Goal: Task Accomplishment & Management: Use online tool/utility

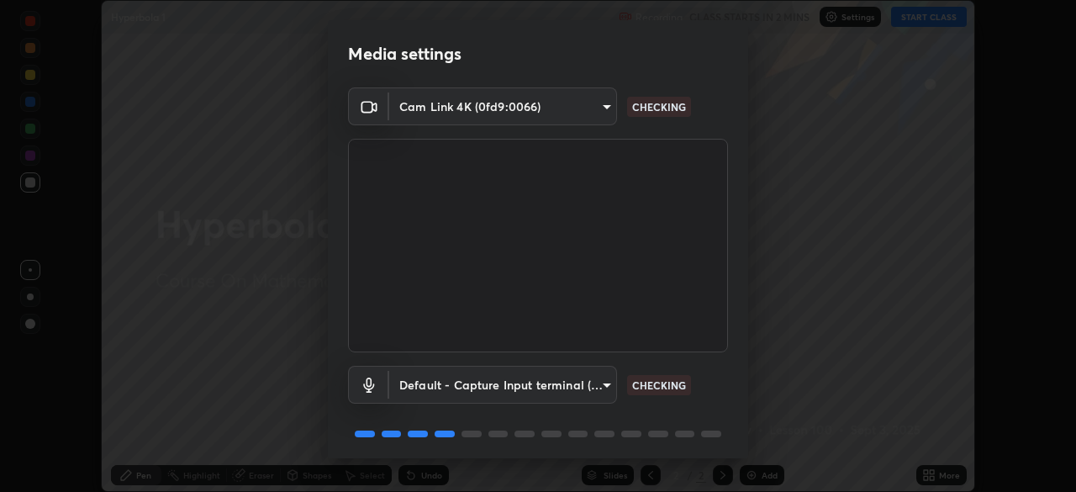
scroll to position [60, 0]
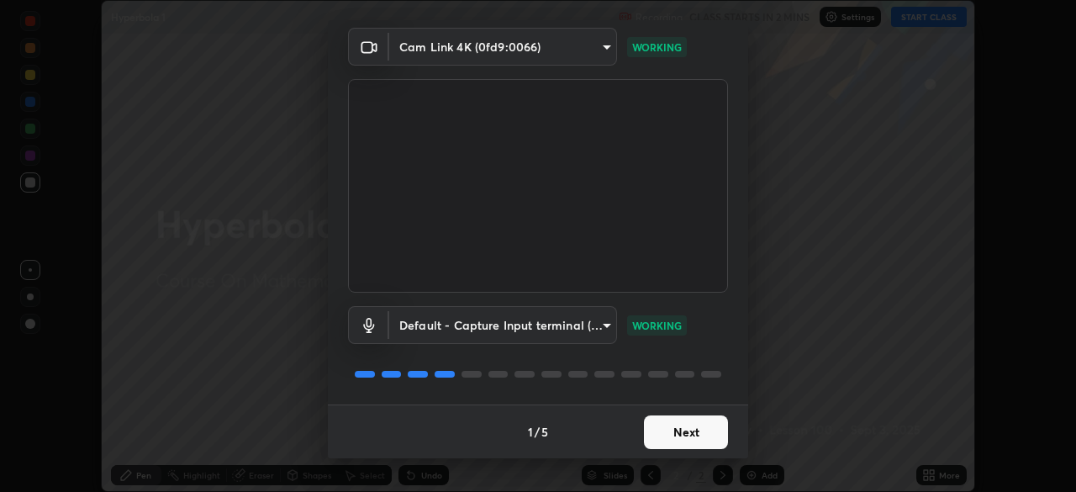
click at [708, 431] on button "Next" at bounding box center [686, 432] width 84 height 34
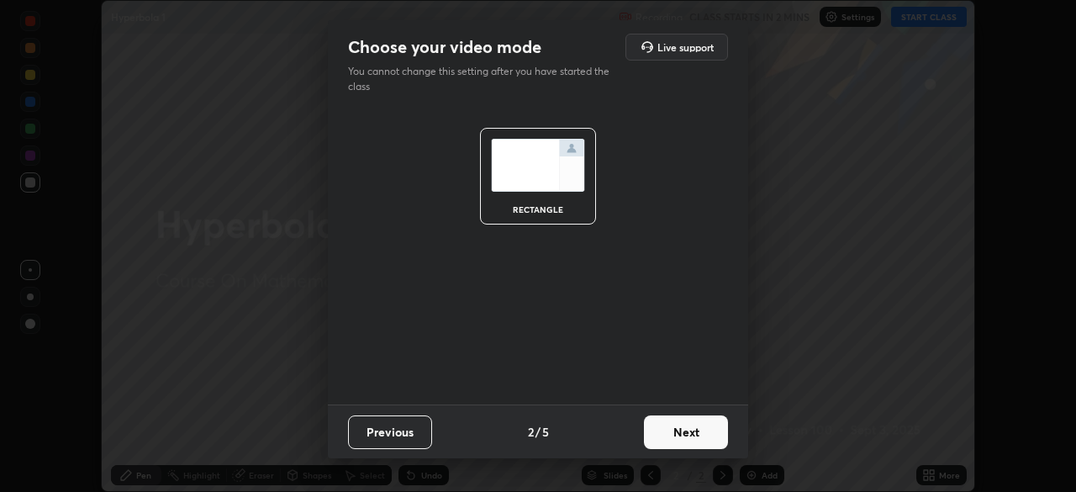
scroll to position [0, 0]
click at [703, 431] on button "Next" at bounding box center [686, 432] width 84 height 34
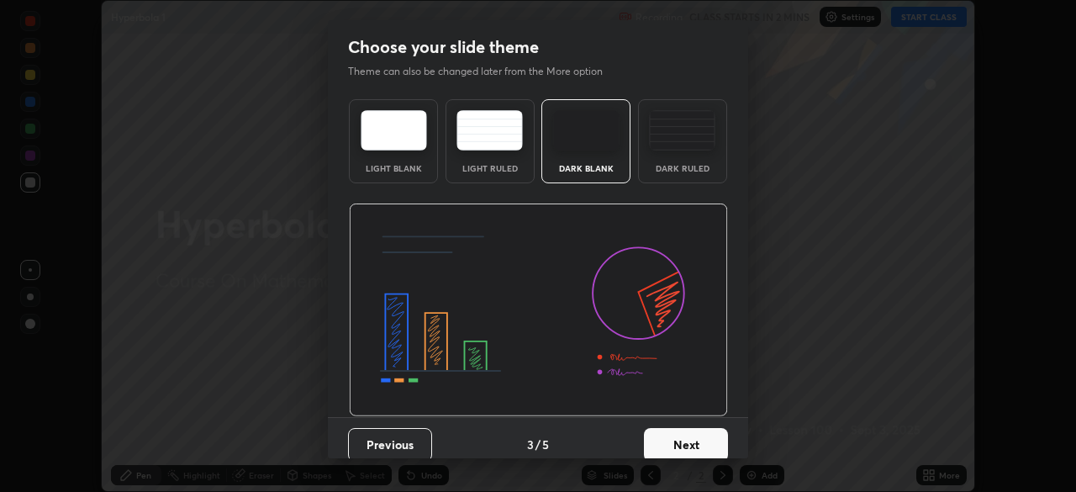
click at [708, 435] on button "Next" at bounding box center [686, 445] width 84 height 34
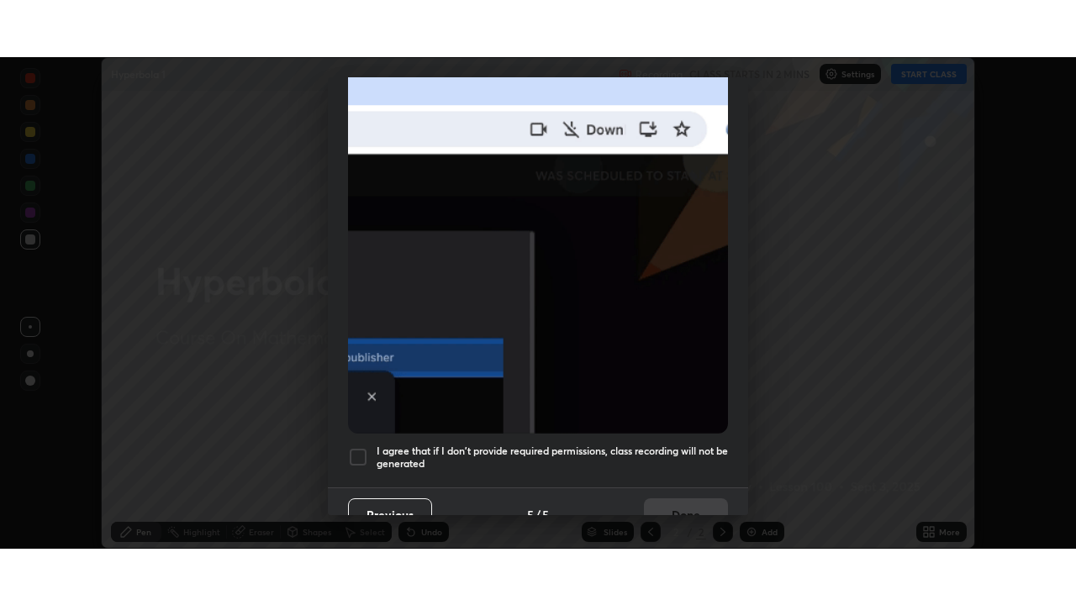
scroll to position [403, 0]
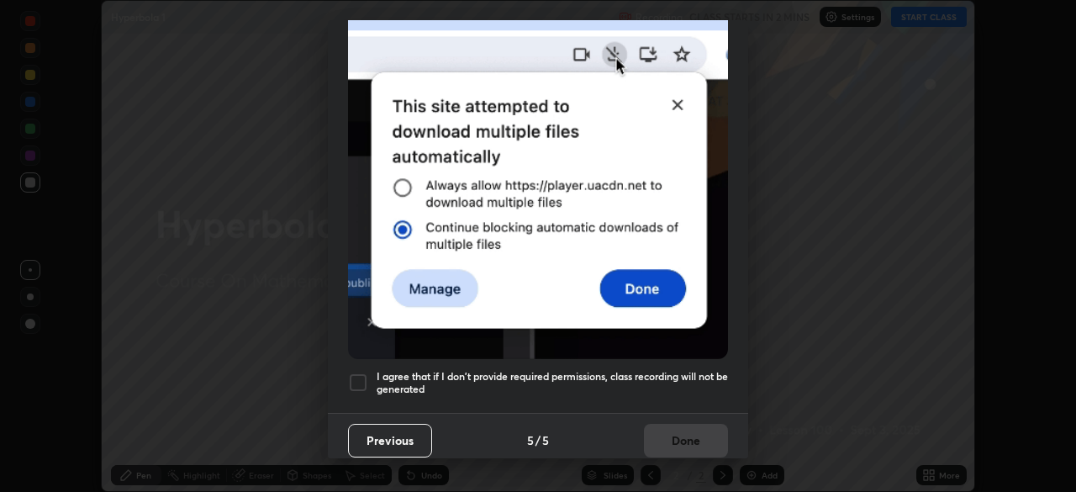
click at [708, 376] on h5 "I agree that if I don't provide required permissions, class recording will not …" at bounding box center [552, 383] width 351 height 26
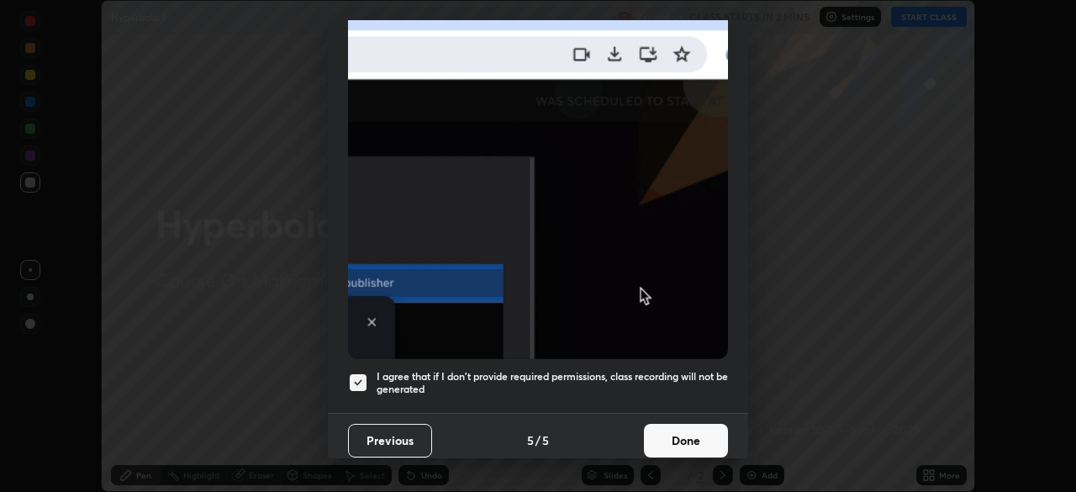
click at [708, 427] on button "Done" at bounding box center [686, 441] width 84 height 34
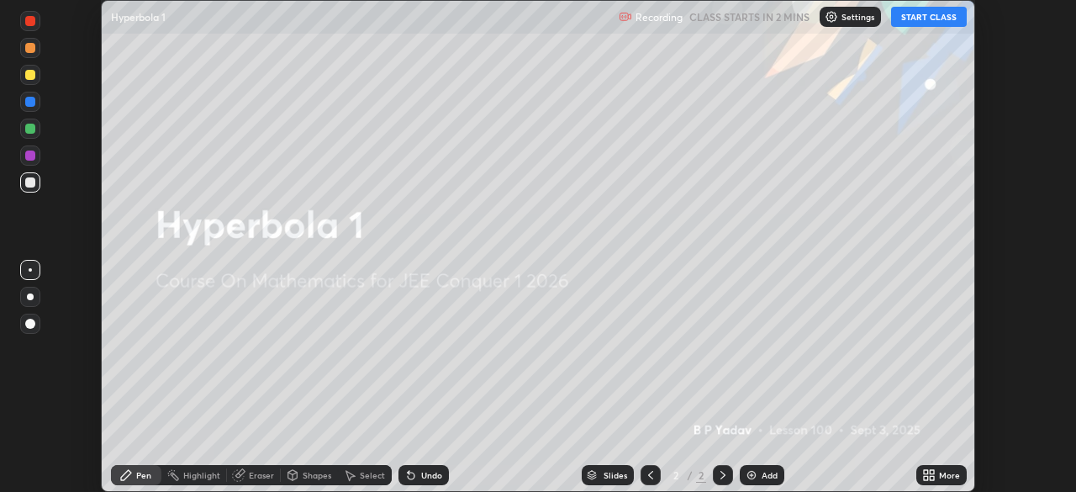
click at [927, 477] on icon at bounding box center [926, 478] width 4 height 4
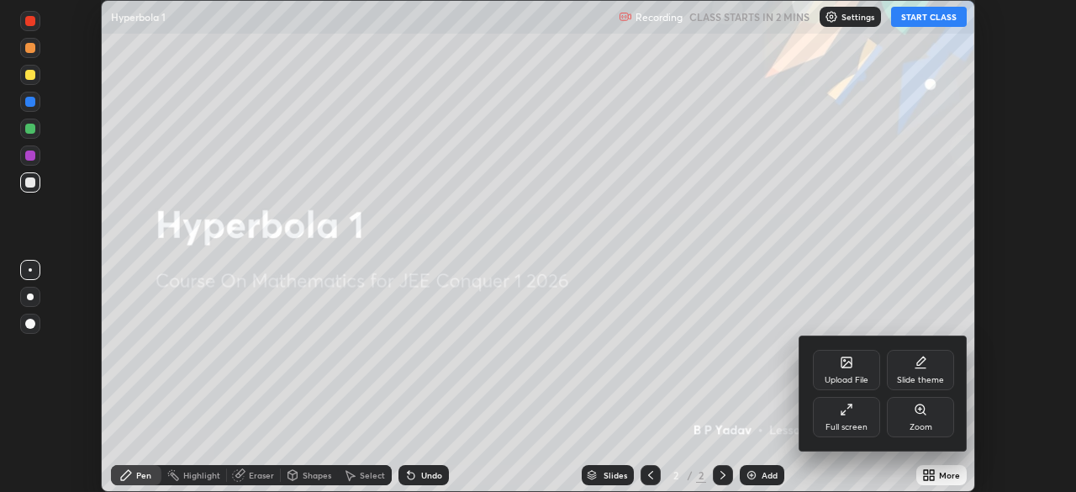
click at [866, 424] on div "Full screen" at bounding box center [846, 427] width 42 height 8
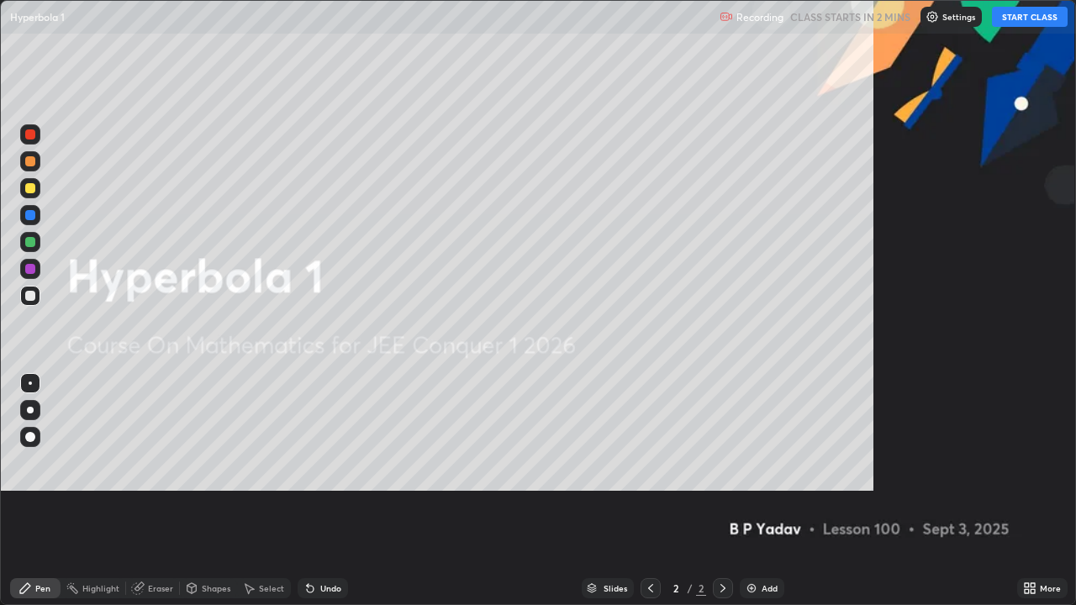
scroll to position [605, 1076]
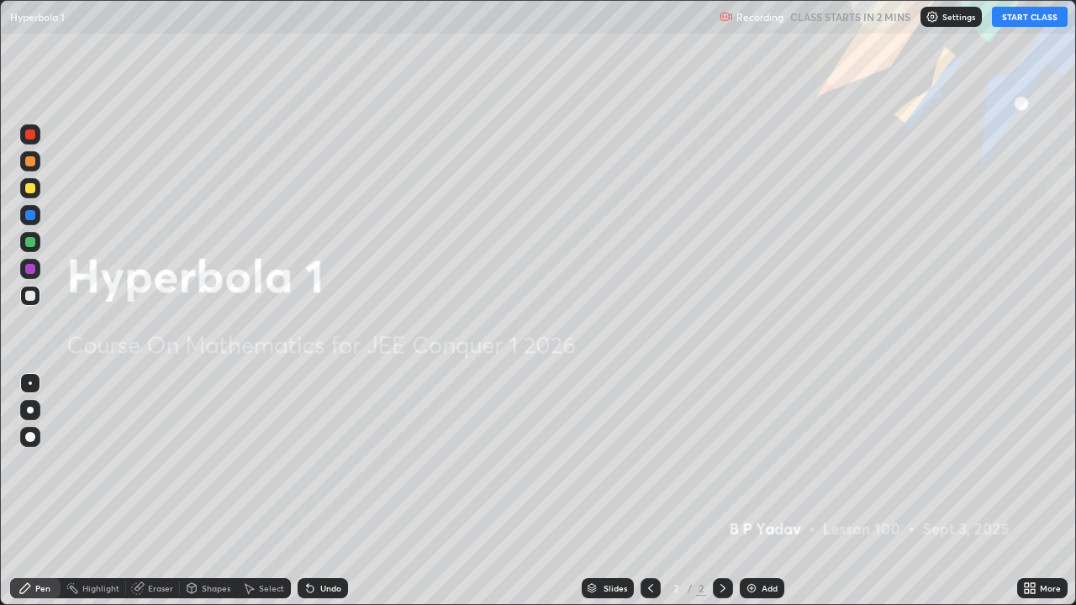
click at [1018, 14] on button "START CLASS" at bounding box center [1030, 17] width 76 height 20
click at [751, 491] on img at bounding box center [751, 588] width 13 height 13
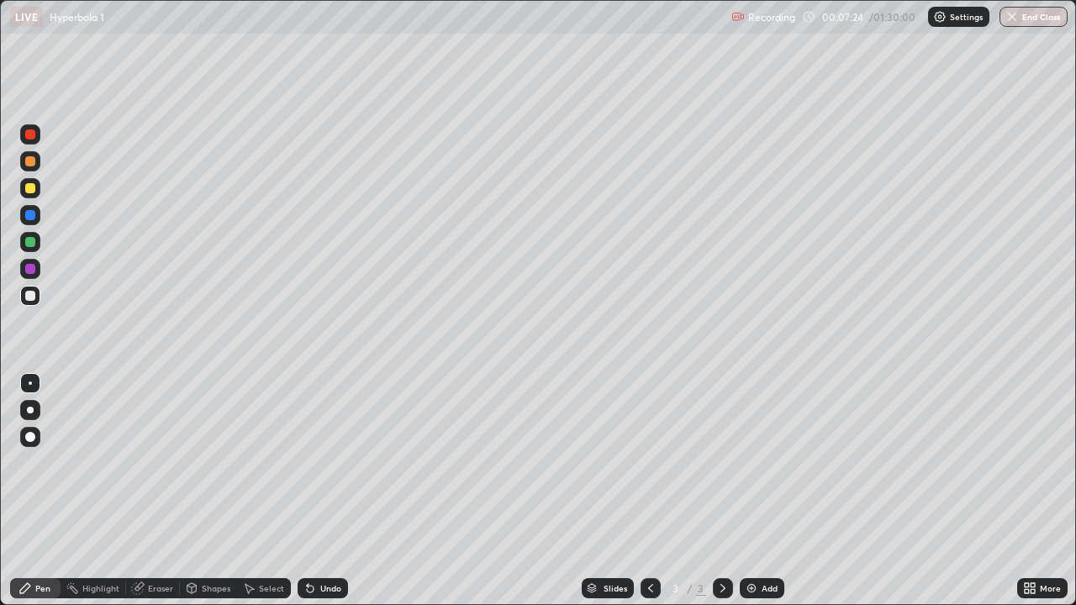
click at [330, 491] on div "Undo" at bounding box center [330, 588] width 21 height 8
click at [324, 491] on div "Undo" at bounding box center [323, 588] width 50 height 20
click at [324, 491] on div "Undo" at bounding box center [319, 588] width 57 height 34
click at [34, 245] on div at bounding box center [30, 242] width 10 height 10
click at [33, 165] on div at bounding box center [30, 161] width 10 height 10
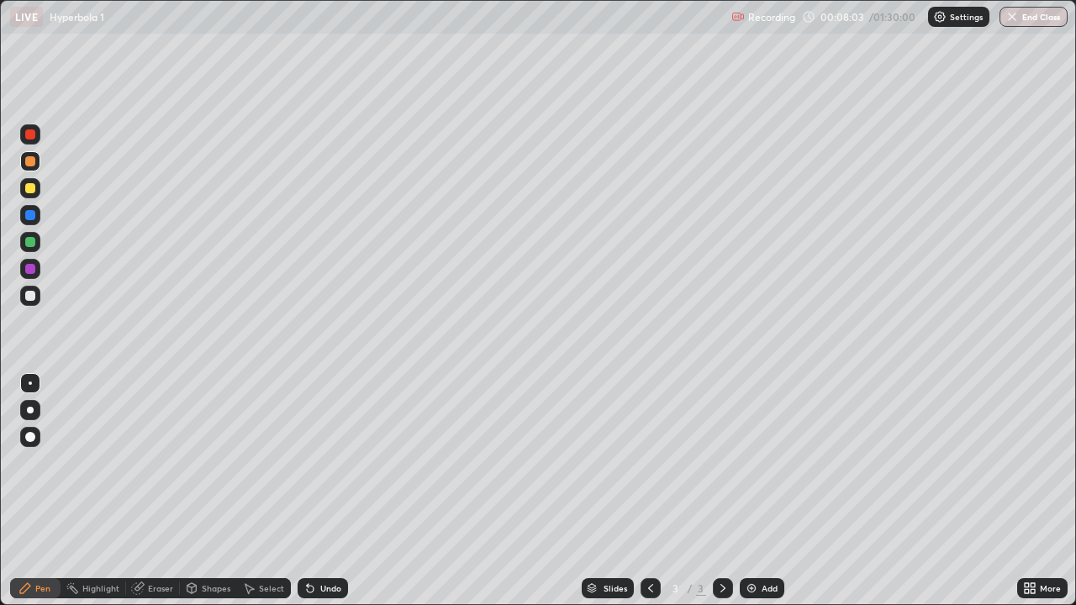
click at [338, 491] on div "Undo" at bounding box center [330, 588] width 21 height 8
click at [337, 491] on div "Undo" at bounding box center [323, 588] width 50 height 20
click at [749, 491] on img at bounding box center [751, 588] width 13 height 13
click at [220, 491] on div "Shapes" at bounding box center [216, 588] width 29 height 8
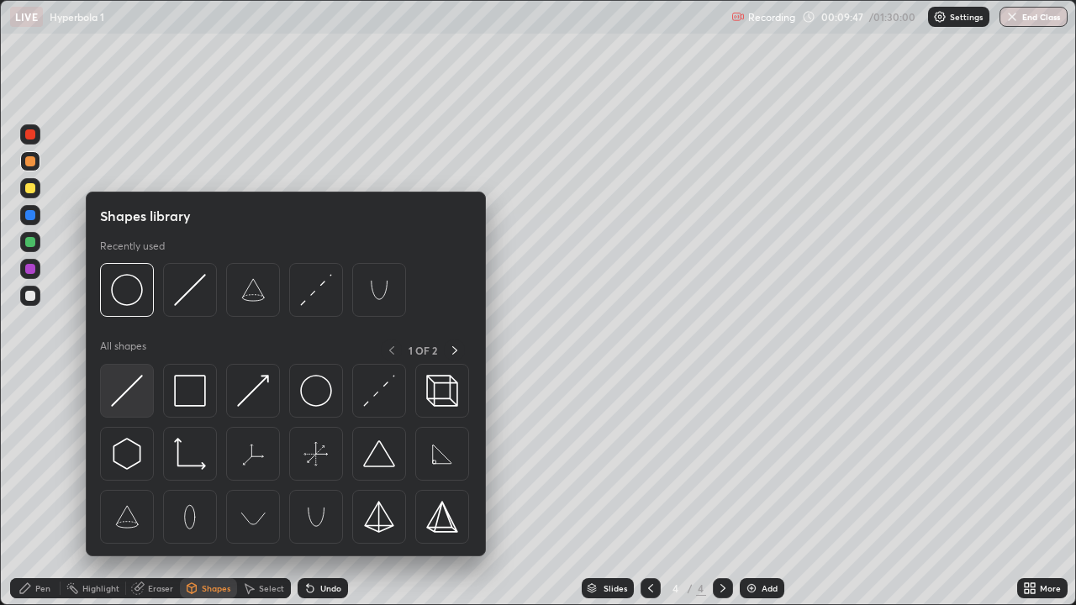
click at [144, 390] on div at bounding box center [127, 391] width 54 height 54
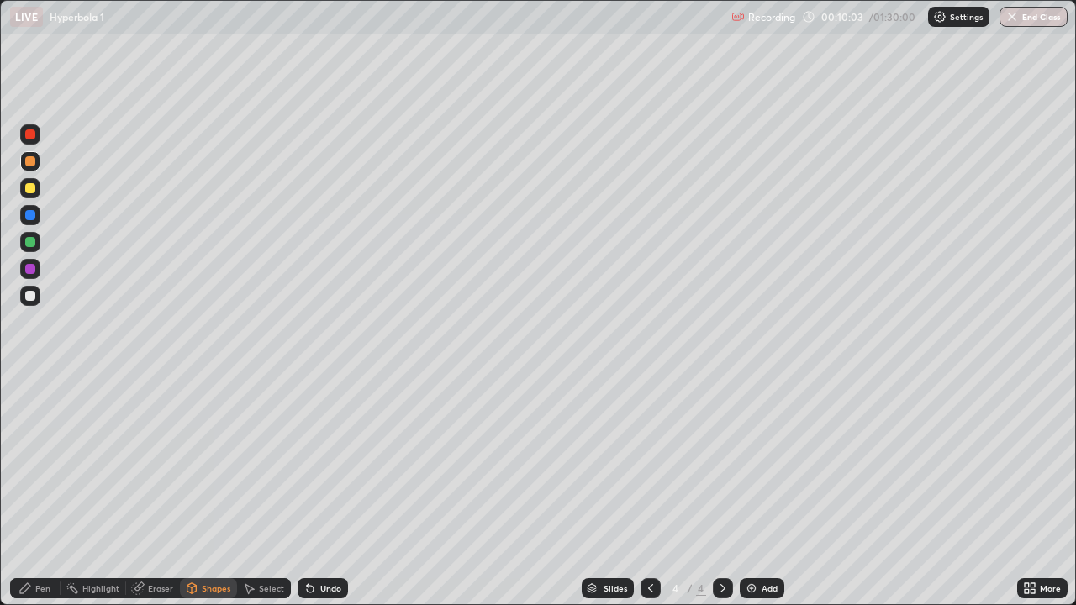
click at [29, 246] on div at bounding box center [30, 242] width 10 height 10
click at [50, 491] on div "Pen" at bounding box center [35, 588] width 50 height 20
click at [221, 491] on div "Shapes" at bounding box center [216, 588] width 29 height 8
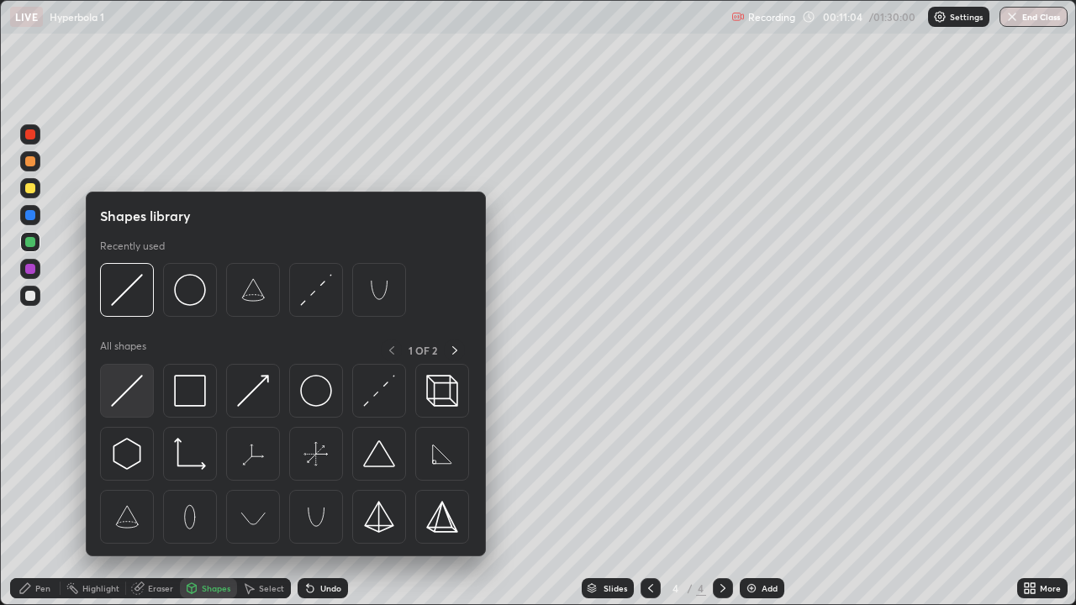
click at [134, 390] on img at bounding box center [127, 391] width 32 height 32
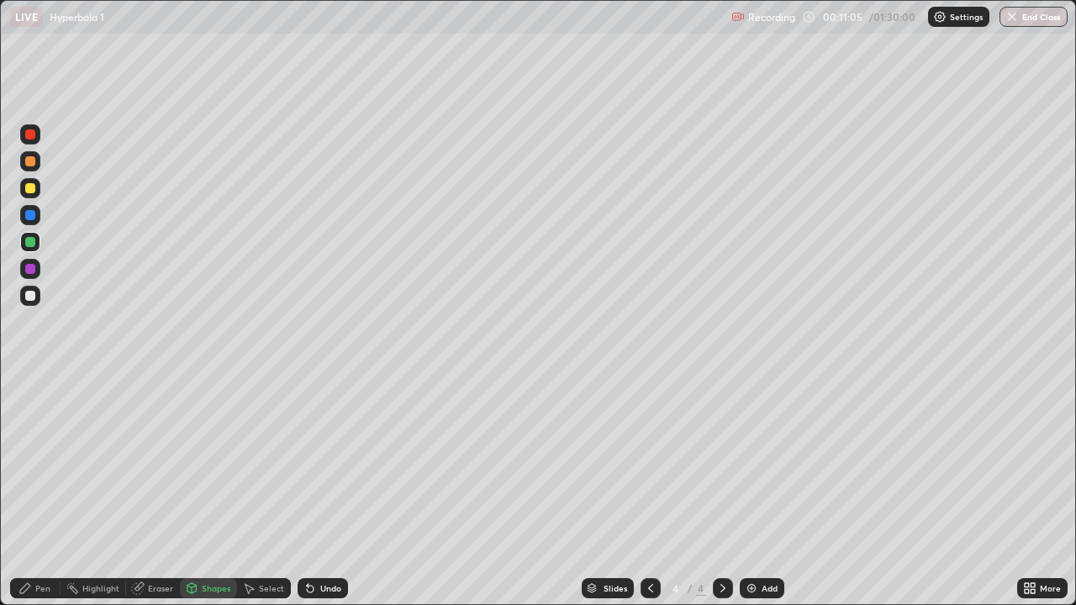
click at [32, 269] on div at bounding box center [30, 269] width 10 height 10
click at [34, 295] on div at bounding box center [30, 296] width 10 height 10
click at [330, 491] on div "Undo" at bounding box center [319, 588] width 57 height 34
click at [46, 491] on div "Pen" at bounding box center [35, 588] width 50 height 20
click at [33, 163] on div at bounding box center [30, 161] width 10 height 10
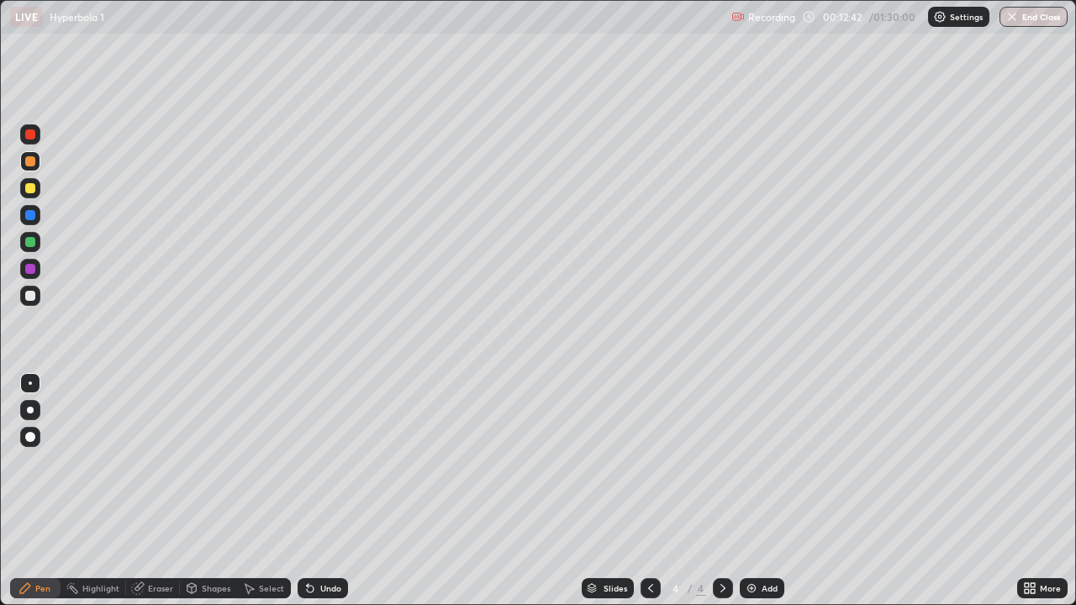
click at [32, 299] on div at bounding box center [30, 296] width 10 height 10
click at [746, 491] on img at bounding box center [751, 588] width 13 height 13
click at [30, 167] on div at bounding box center [30, 161] width 20 height 20
click at [31, 298] on div at bounding box center [30, 296] width 10 height 10
click at [646, 491] on icon at bounding box center [650, 588] width 13 height 13
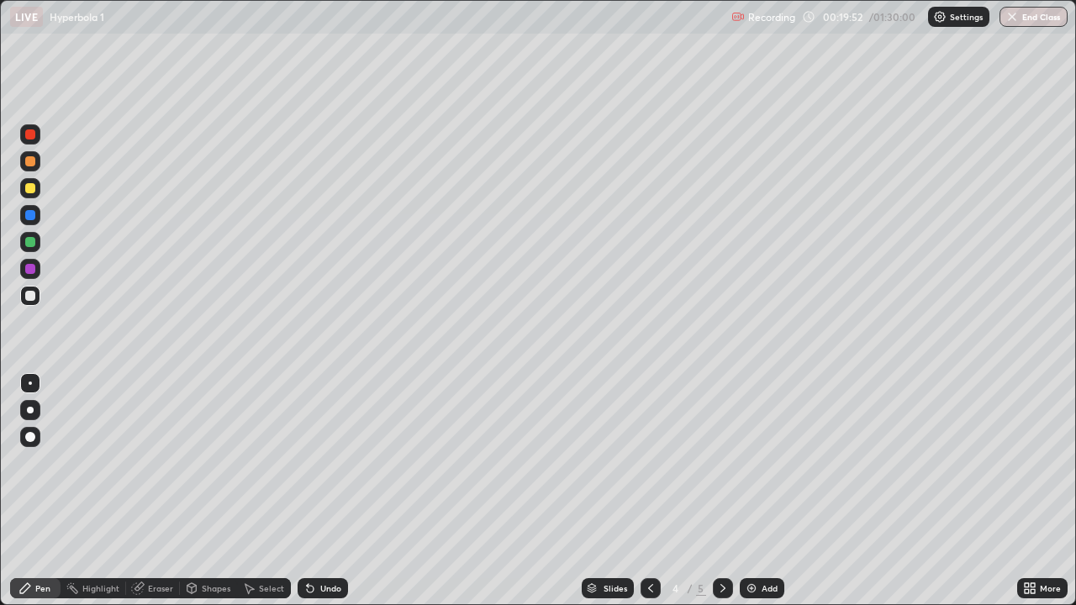
click at [723, 491] on icon at bounding box center [722, 588] width 13 height 13
click at [756, 491] on img at bounding box center [751, 588] width 13 height 13
click at [29, 244] on div at bounding box center [30, 242] width 10 height 10
click at [650, 491] on icon at bounding box center [650, 588] width 5 height 8
click at [644, 491] on icon at bounding box center [650, 588] width 13 height 13
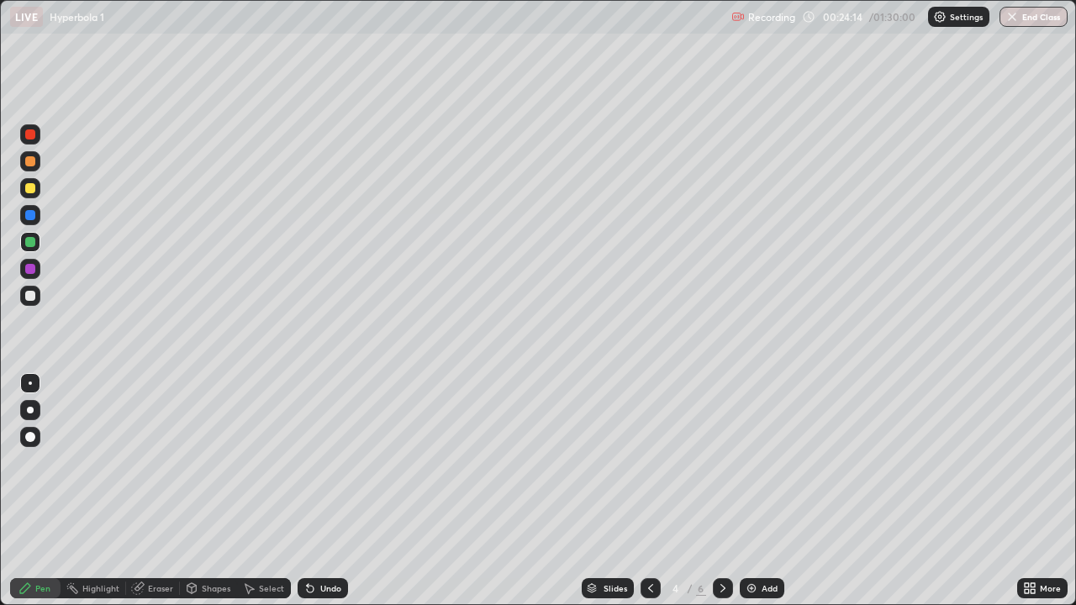
click at [654, 491] on icon at bounding box center [650, 588] width 13 height 13
click at [720, 491] on icon at bounding box center [722, 588] width 5 height 8
click at [724, 491] on icon at bounding box center [722, 588] width 13 height 13
click at [729, 491] on div at bounding box center [723, 588] width 20 height 20
click at [724, 491] on icon at bounding box center [722, 588] width 13 height 13
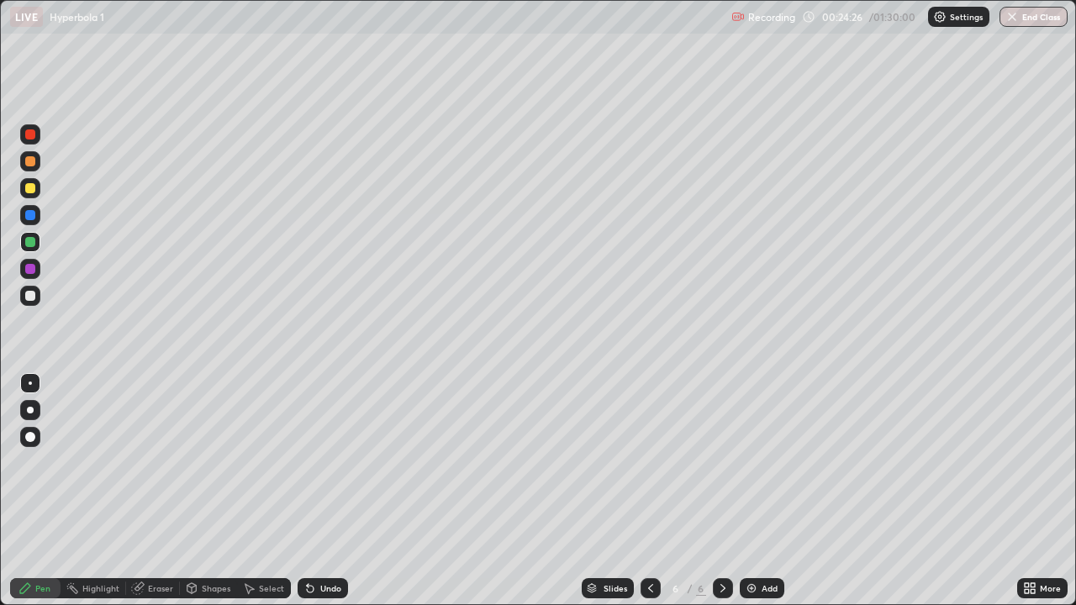
click at [725, 491] on div at bounding box center [723, 588] width 20 height 20
click at [649, 491] on icon at bounding box center [650, 588] width 5 height 8
click at [653, 491] on icon at bounding box center [650, 588] width 13 height 13
click at [655, 491] on icon at bounding box center [650, 588] width 13 height 13
click at [726, 491] on icon at bounding box center [722, 588] width 13 height 13
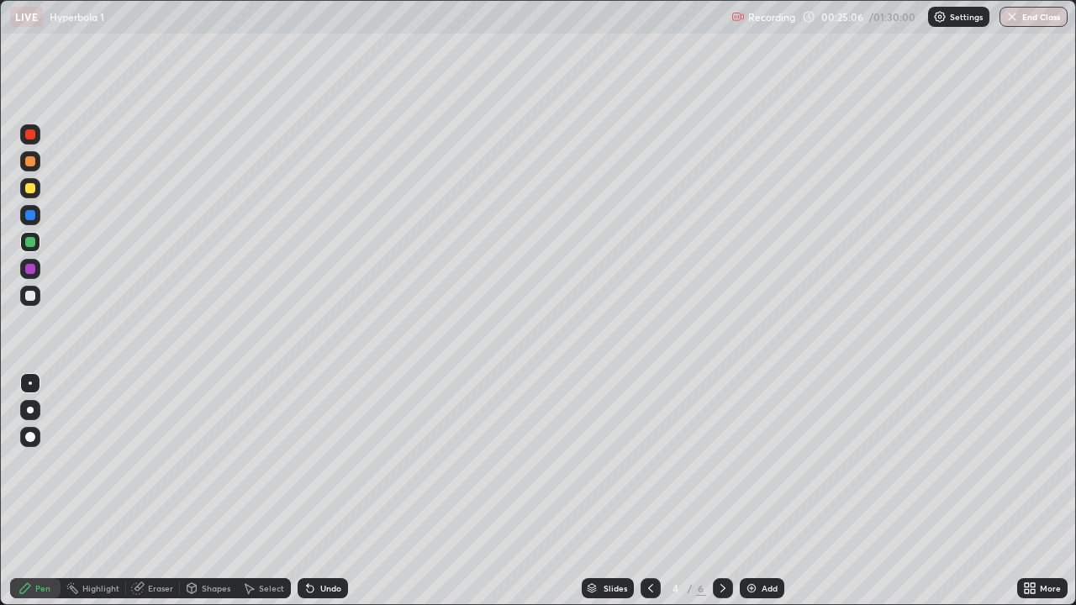
click at [725, 491] on icon at bounding box center [722, 588] width 13 height 13
click at [726, 491] on icon at bounding box center [722, 588] width 13 height 13
click at [654, 491] on icon at bounding box center [650, 588] width 13 height 13
click at [652, 491] on div at bounding box center [650, 588] width 20 height 34
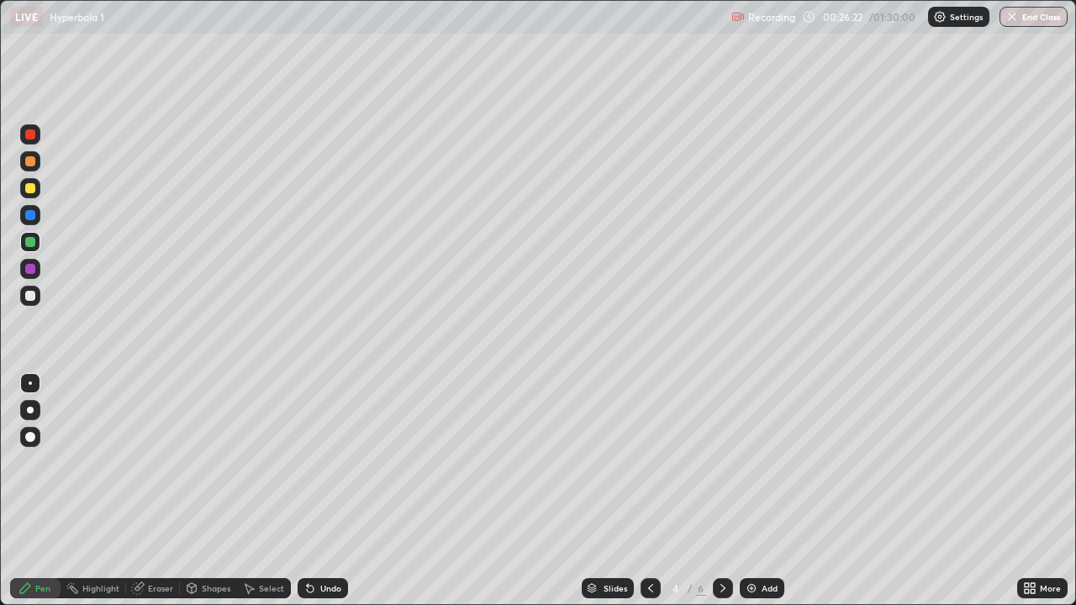
click at [720, 491] on icon at bounding box center [722, 588] width 13 height 13
click at [723, 491] on icon at bounding box center [722, 588] width 13 height 13
click at [724, 491] on icon at bounding box center [722, 588] width 13 height 13
click at [751, 491] on img at bounding box center [751, 588] width 13 height 13
click at [31, 167] on div at bounding box center [30, 161] width 20 height 20
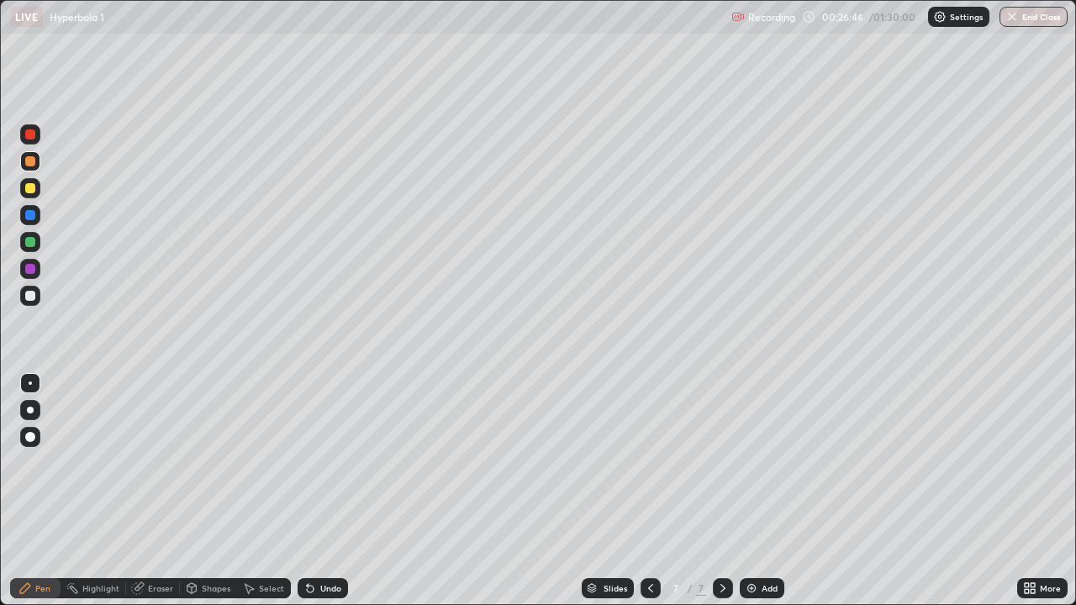
click at [29, 242] on div at bounding box center [30, 242] width 10 height 10
click at [26, 293] on div at bounding box center [30, 296] width 10 height 10
click at [764, 491] on div "Add" at bounding box center [769, 588] width 16 height 8
click at [28, 182] on div at bounding box center [30, 188] width 20 height 20
click at [35, 243] on div at bounding box center [30, 242] width 20 height 20
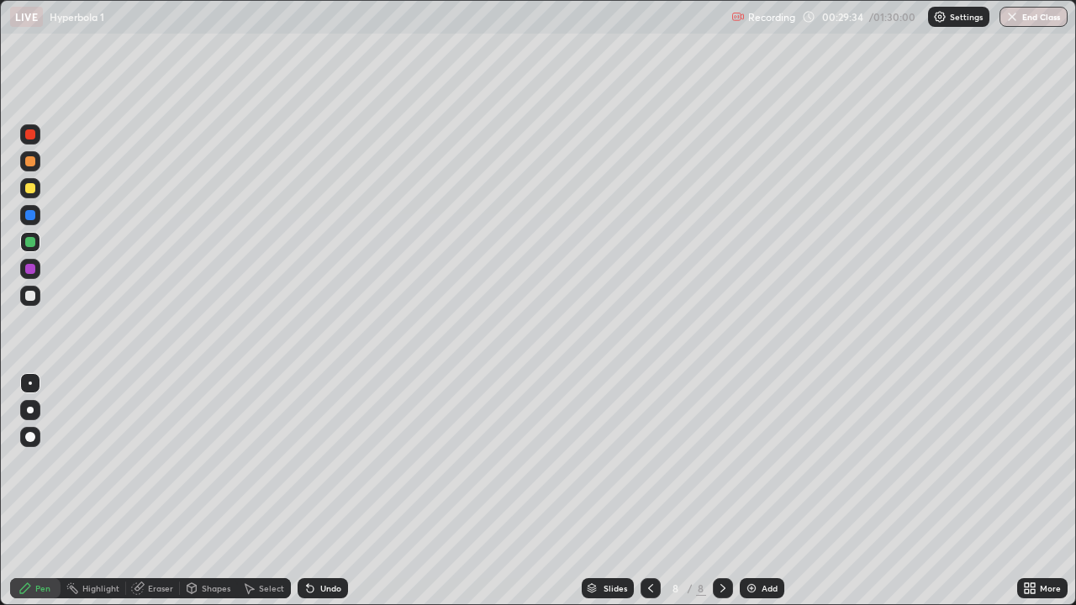
click at [338, 491] on div "Undo" at bounding box center [330, 588] width 21 height 8
click at [34, 298] on div at bounding box center [30, 296] width 10 height 10
click at [328, 491] on div "Undo" at bounding box center [330, 588] width 21 height 8
click at [325, 491] on div "Undo" at bounding box center [330, 588] width 21 height 8
click at [321, 491] on div "Undo" at bounding box center [330, 588] width 21 height 8
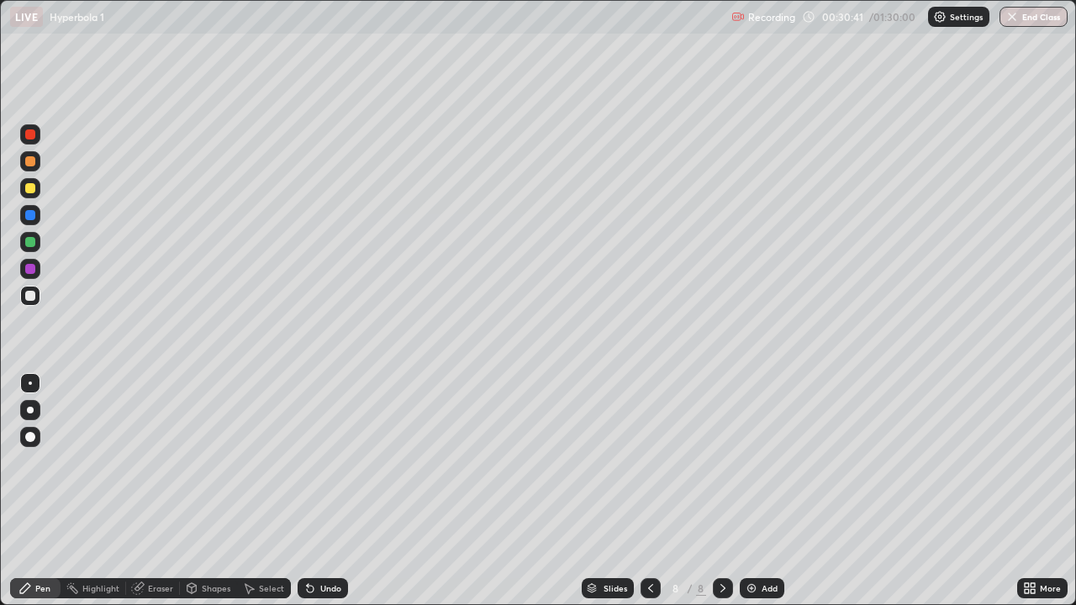
click at [321, 491] on div "Undo" at bounding box center [330, 588] width 21 height 8
click at [320, 491] on div "Undo" at bounding box center [330, 588] width 21 height 8
click at [28, 190] on div at bounding box center [30, 188] width 10 height 10
click at [30, 298] on div at bounding box center [30, 296] width 10 height 10
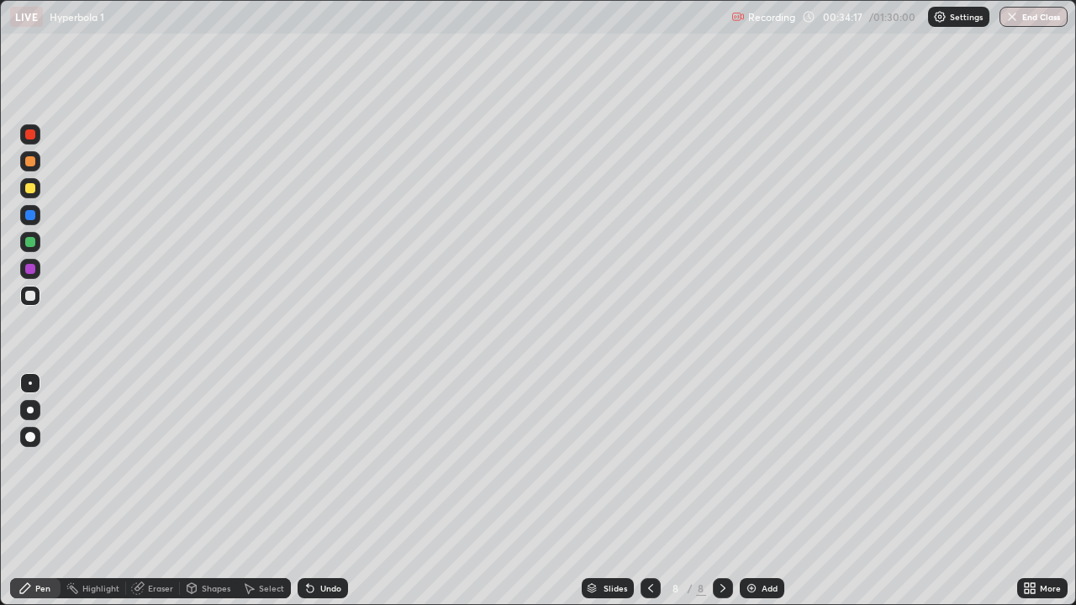
click at [751, 491] on img at bounding box center [751, 588] width 13 height 13
click at [30, 163] on div at bounding box center [30, 161] width 10 height 10
click at [30, 240] on div at bounding box center [30, 242] width 10 height 10
click at [29, 300] on div at bounding box center [30, 296] width 10 height 10
click at [334, 491] on div "Undo" at bounding box center [330, 588] width 21 height 8
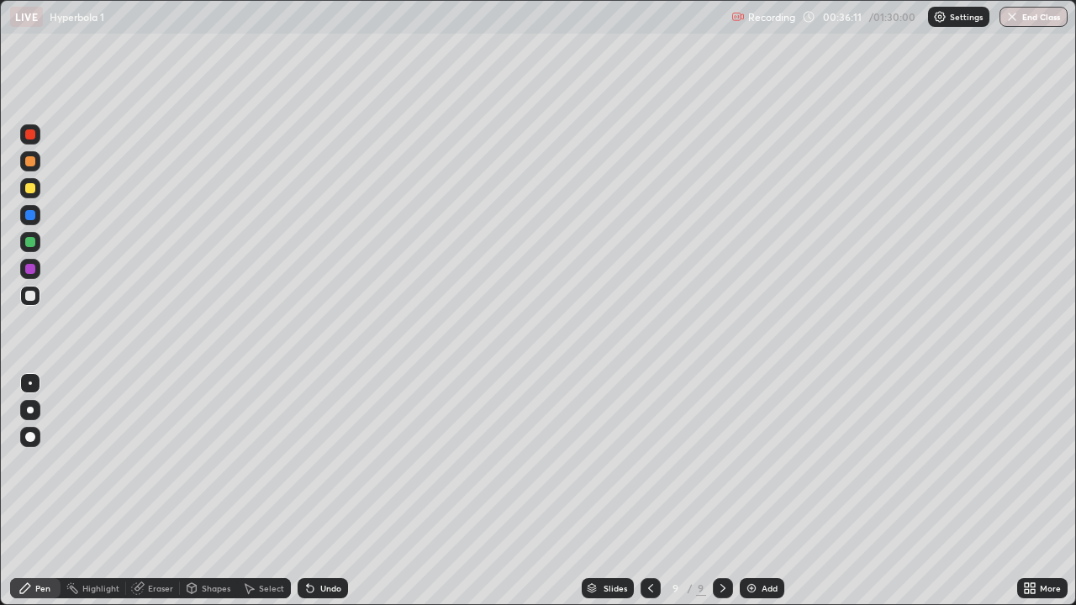
click at [30, 245] on div at bounding box center [30, 242] width 10 height 10
click at [161, 491] on div "Eraser" at bounding box center [160, 588] width 25 height 8
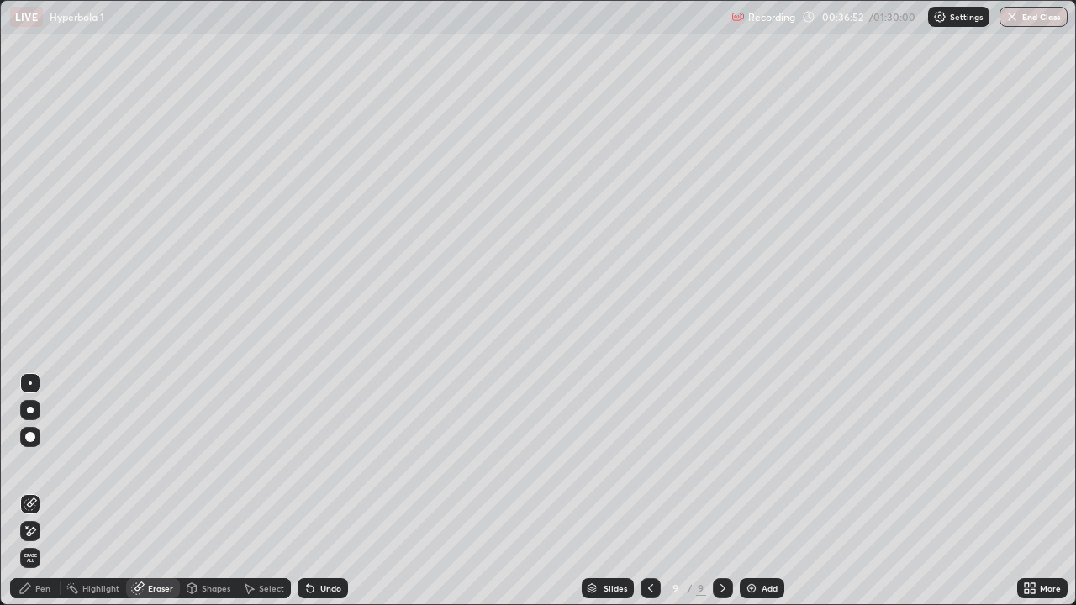
click at [267, 491] on div "Select" at bounding box center [271, 588] width 25 height 8
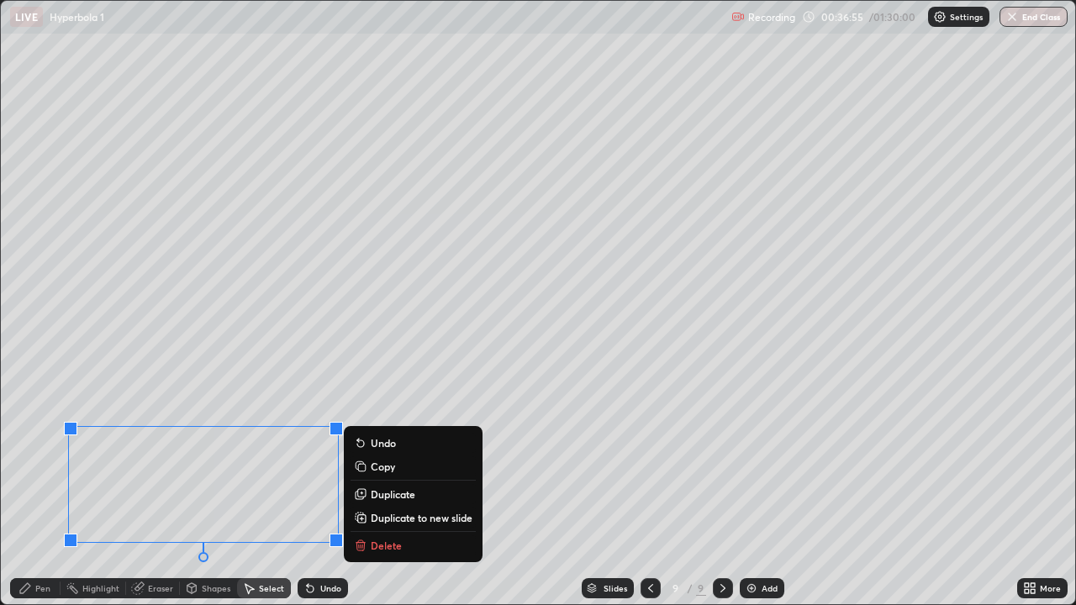
click at [377, 491] on p "Delete" at bounding box center [386, 545] width 31 height 13
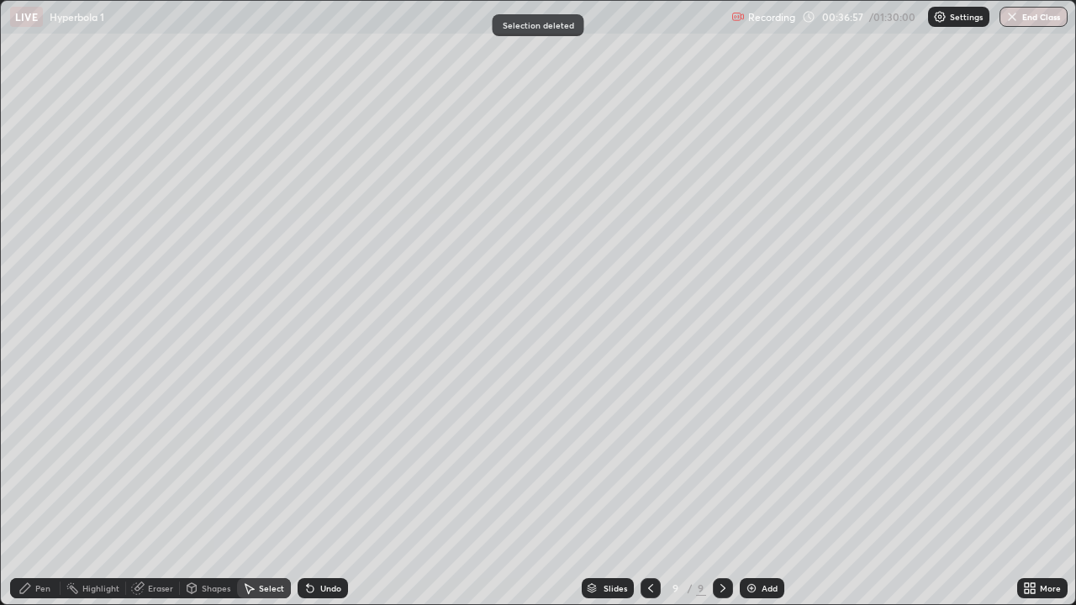
click at [45, 491] on div "Pen" at bounding box center [42, 588] width 15 height 8
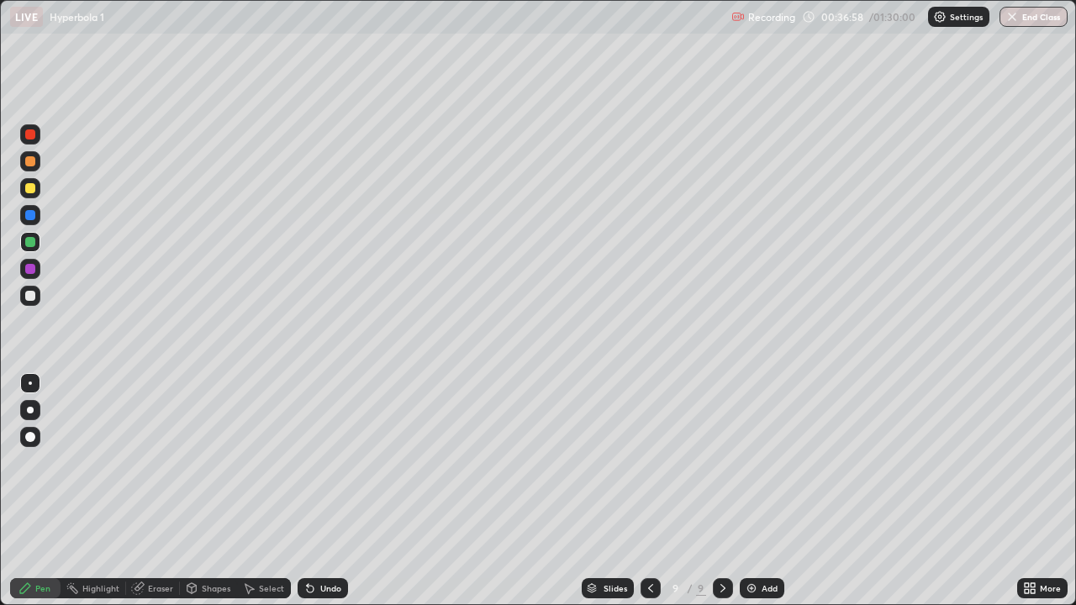
click at [30, 162] on div at bounding box center [30, 161] width 10 height 10
click at [759, 491] on div "Add" at bounding box center [762, 588] width 45 height 20
click at [32, 193] on div at bounding box center [30, 188] width 20 height 20
click at [32, 247] on div at bounding box center [30, 242] width 20 height 20
click at [29, 297] on div at bounding box center [30, 296] width 10 height 10
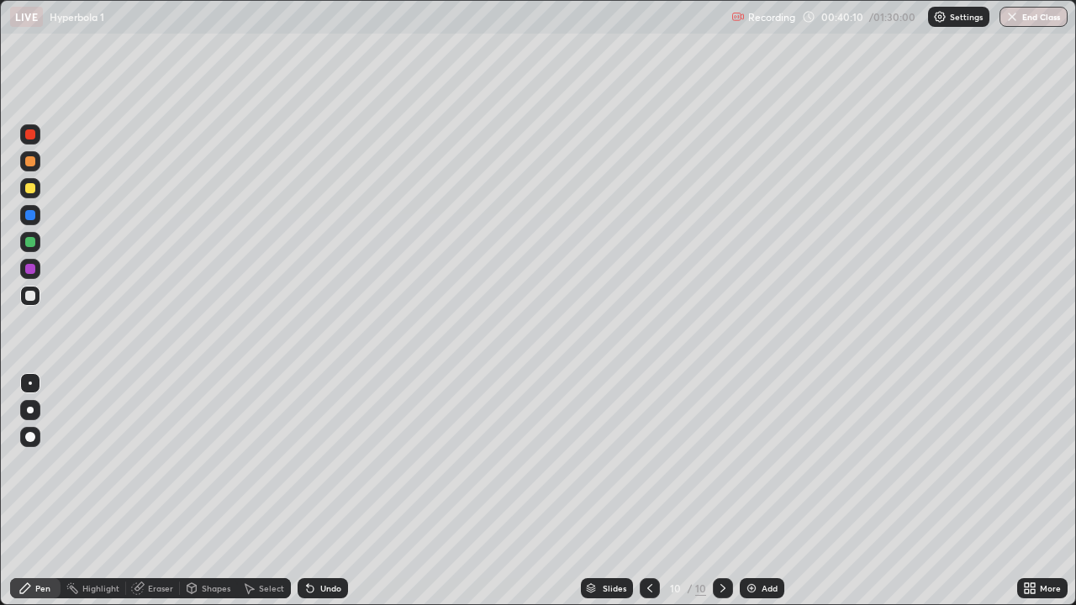
click at [326, 491] on div "Undo" at bounding box center [330, 588] width 21 height 8
click at [323, 491] on div "Undo" at bounding box center [330, 588] width 21 height 8
click at [325, 491] on div "Undo" at bounding box center [330, 588] width 21 height 8
click at [747, 491] on img at bounding box center [751, 588] width 13 height 13
click at [33, 164] on div at bounding box center [30, 161] width 10 height 10
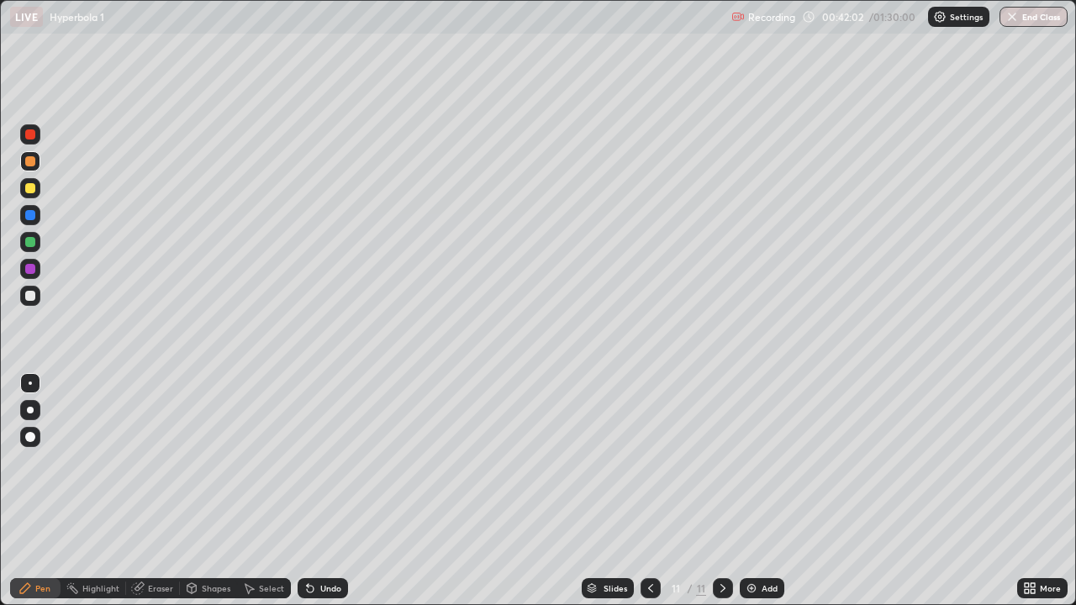
click at [31, 186] on div at bounding box center [30, 188] width 10 height 10
click at [656, 491] on div at bounding box center [650, 588] width 20 height 20
click at [729, 491] on div at bounding box center [723, 588] width 20 height 20
click at [749, 491] on img at bounding box center [751, 588] width 13 height 13
click at [34, 298] on div at bounding box center [30, 296] width 10 height 10
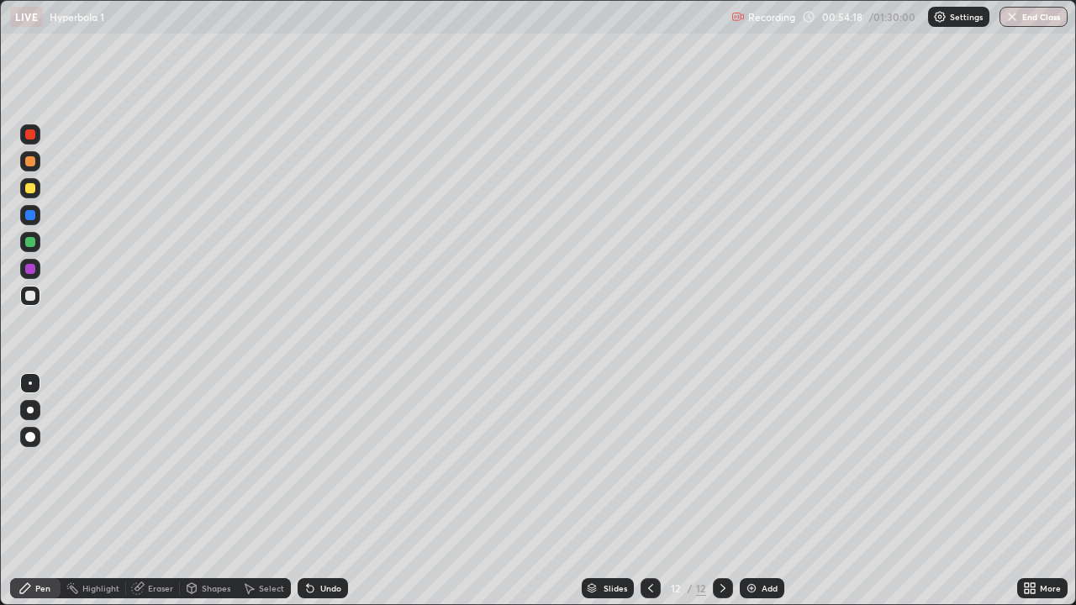
click at [757, 491] on div "Add" at bounding box center [762, 588] width 45 height 20
click at [38, 241] on div at bounding box center [30, 242] width 20 height 20
click at [29, 188] on div at bounding box center [30, 188] width 10 height 10
click at [164, 491] on div "Eraser" at bounding box center [160, 588] width 25 height 8
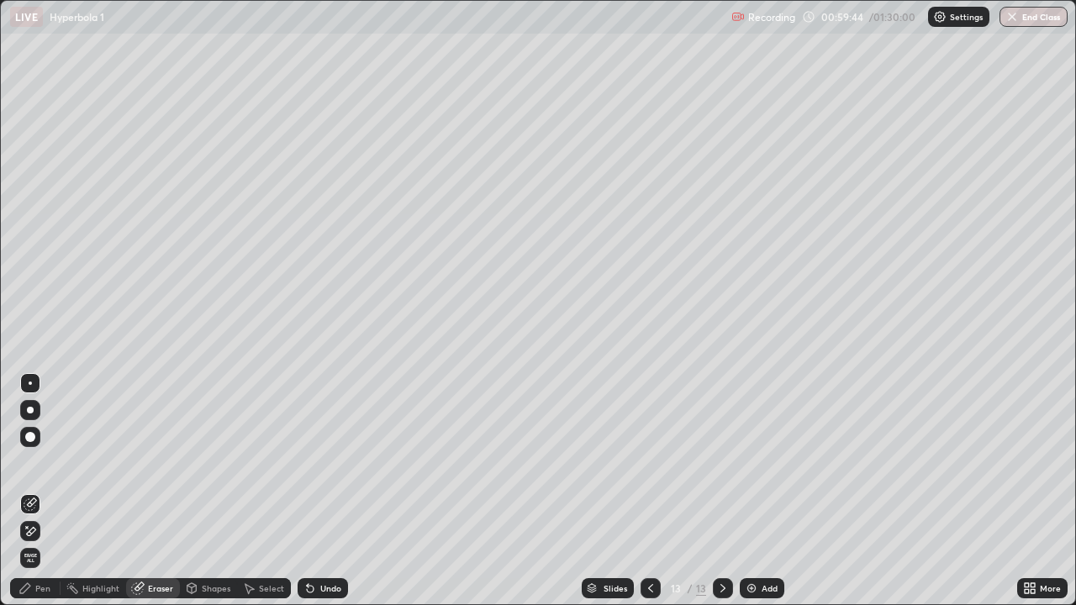
click at [47, 491] on div "Pen" at bounding box center [42, 588] width 15 height 8
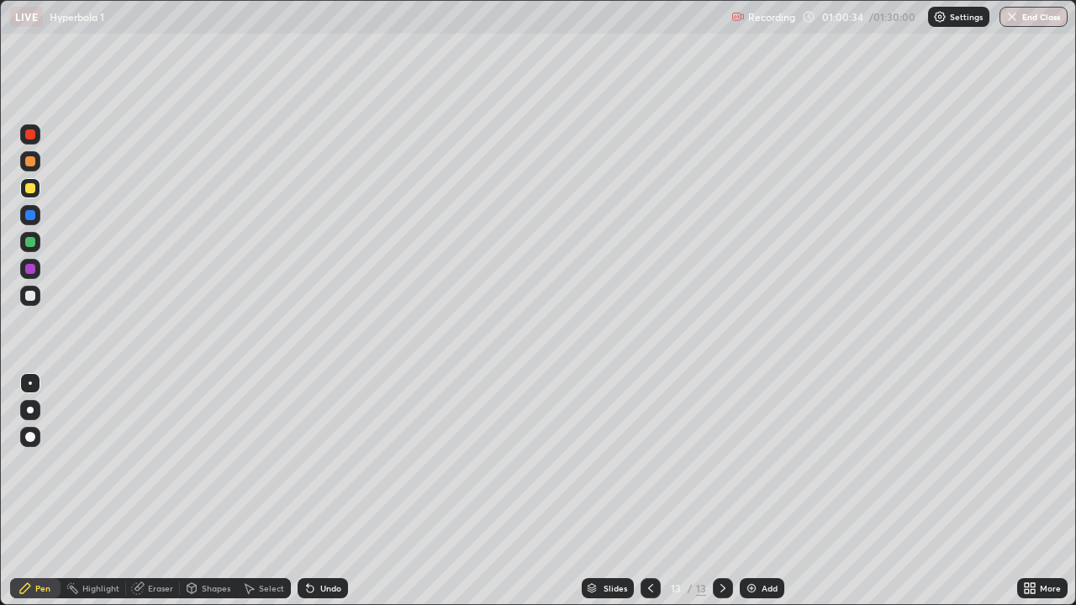
click at [34, 303] on div at bounding box center [30, 296] width 20 height 20
click at [747, 491] on img at bounding box center [751, 588] width 13 height 13
click at [329, 491] on div "Undo" at bounding box center [330, 588] width 21 height 8
click at [324, 491] on div "Undo" at bounding box center [330, 588] width 21 height 8
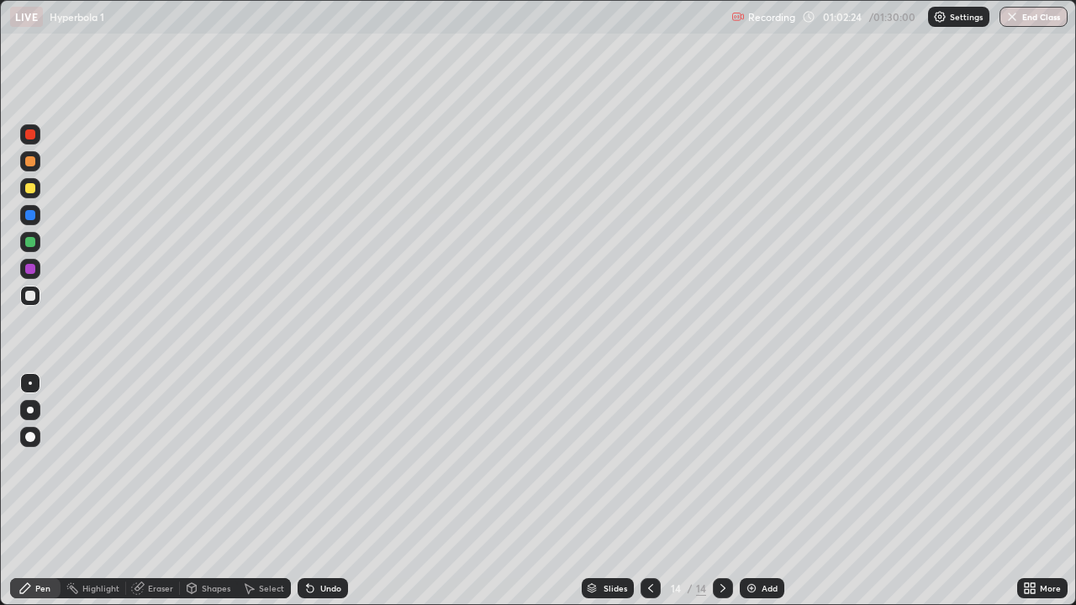
click at [324, 491] on div "Undo" at bounding box center [330, 588] width 21 height 8
click at [325, 491] on div "Undo" at bounding box center [330, 588] width 21 height 8
click at [650, 491] on icon at bounding box center [650, 588] width 13 height 13
click at [718, 491] on icon at bounding box center [722, 588] width 13 height 13
click at [721, 491] on icon at bounding box center [722, 588] width 5 height 8
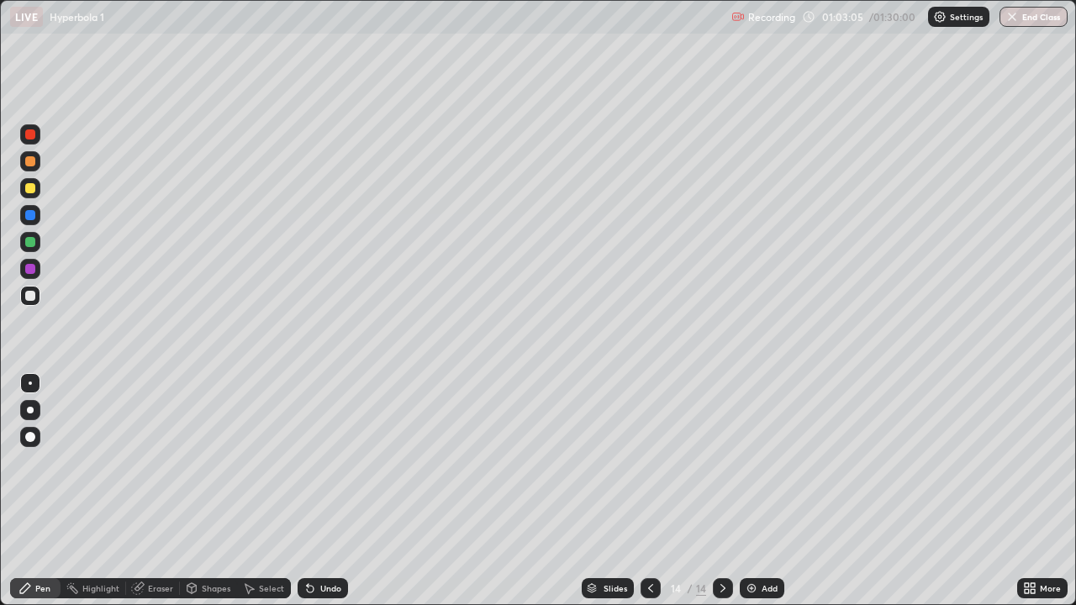
click at [748, 491] on img at bounding box center [751, 588] width 13 height 13
click at [33, 245] on div at bounding box center [30, 242] width 10 height 10
click at [156, 491] on div "Eraser" at bounding box center [160, 588] width 25 height 8
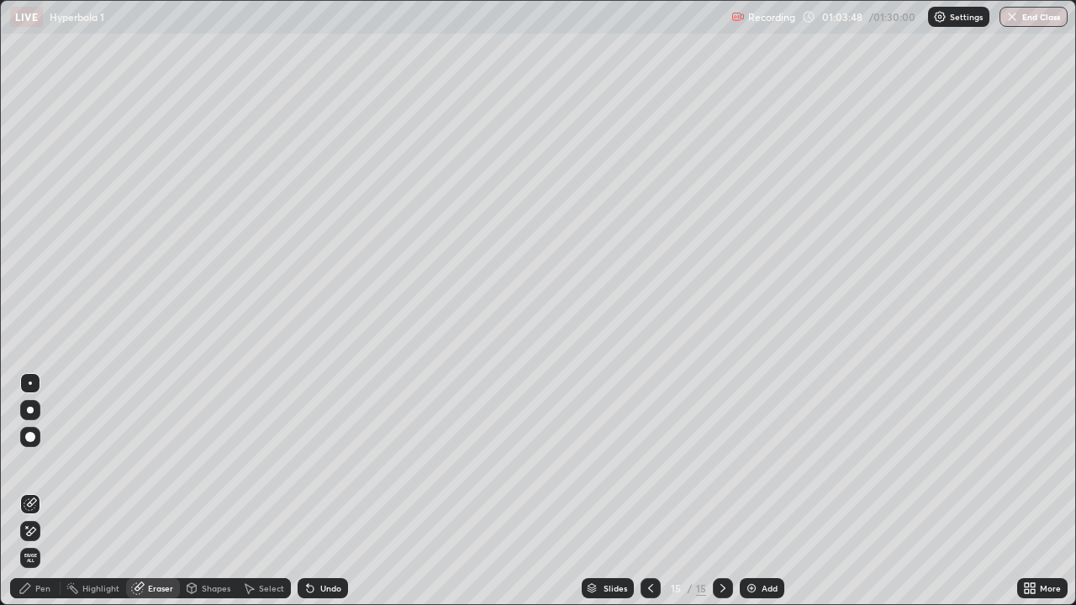
click at [50, 491] on div "Pen" at bounding box center [42, 588] width 15 height 8
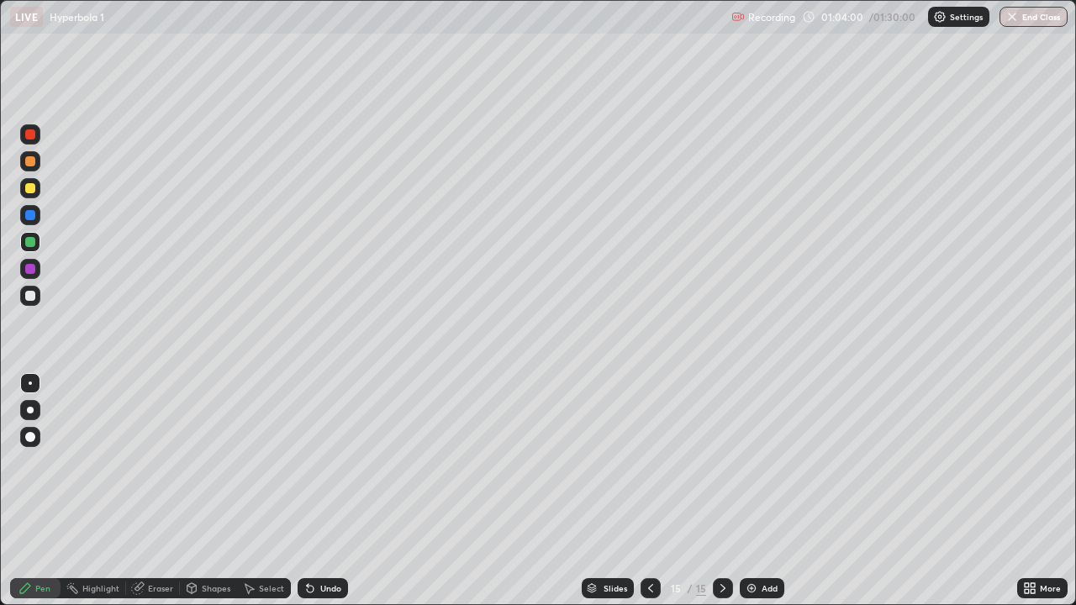
click at [29, 299] on div at bounding box center [30, 296] width 10 height 10
click at [35, 244] on div at bounding box center [30, 242] width 20 height 20
click at [28, 293] on div at bounding box center [30, 296] width 10 height 10
click at [761, 491] on div "Add" at bounding box center [769, 588] width 16 height 8
click at [30, 241] on div at bounding box center [30, 242] width 10 height 10
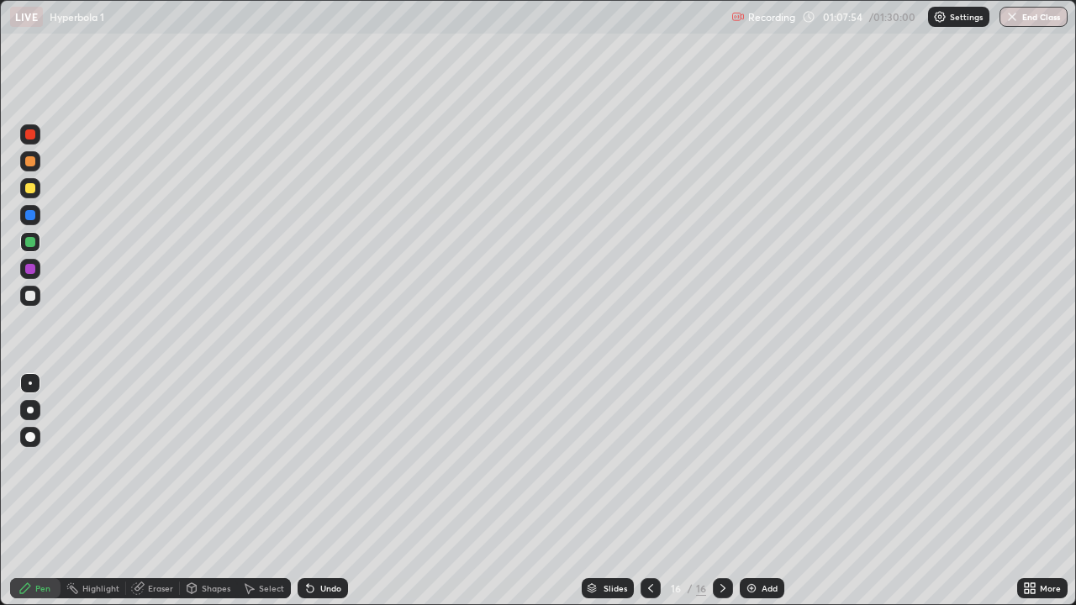
click at [336, 491] on div "Undo" at bounding box center [330, 588] width 21 height 8
click at [328, 491] on div "Undo" at bounding box center [330, 588] width 21 height 8
click at [329, 491] on div "Undo" at bounding box center [323, 588] width 50 height 20
click at [329, 491] on div "Undo" at bounding box center [319, 588] width 57 height 34
click at [328, 491] on div "Undo" at bounding box center [319, 588] width 57 height 34
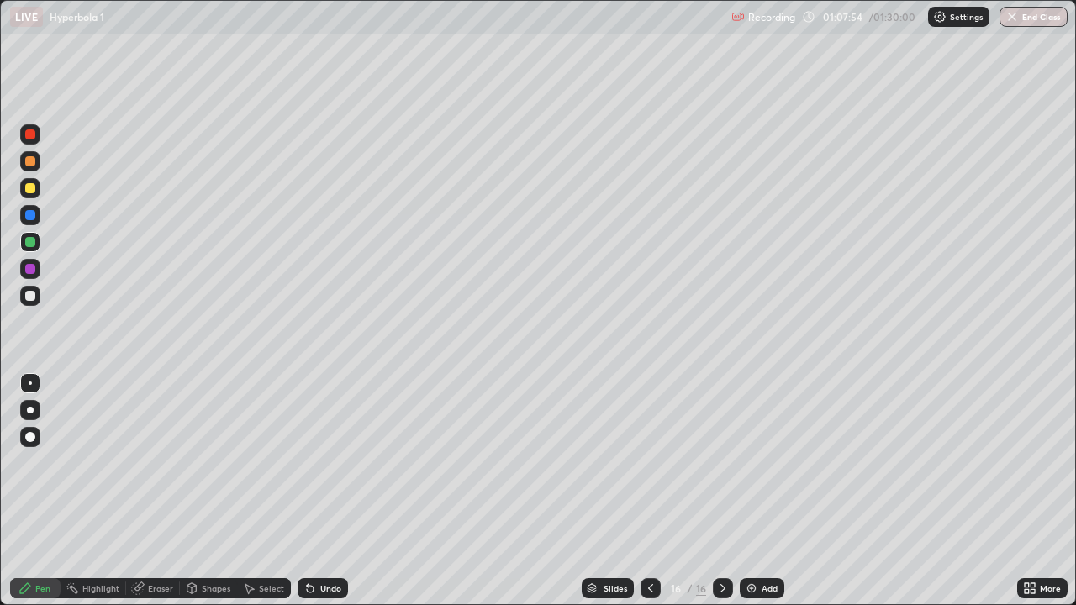
click at [327, 491] on div "Undo" at bounding box center [323, 588] width 50 height 20
click at [326, 491] on div "Undo" at bounding box center [323, 588] width 50 height 20
click at [324, 491] on div "Undo" at bounding box center [319, 588] width 57 height 34
click at [323, 491] on div "Undo" at bounding box center [323, 588] width 50 height 20
click at [321, 491] on div "Undo" at bounding box center [323, 588] width 50 height 20
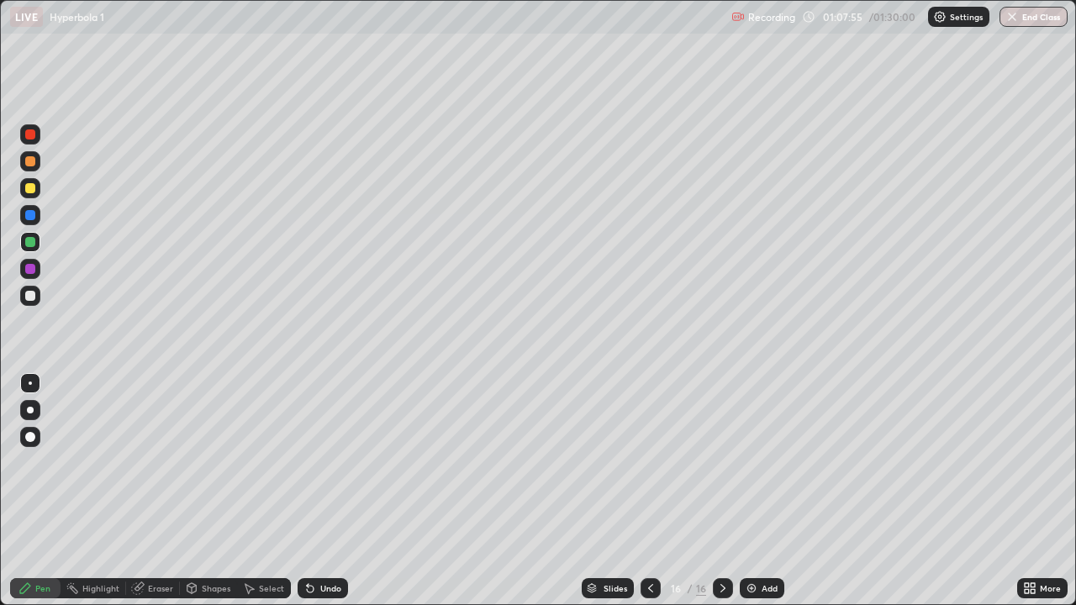
click at [320, 491] on div "Undo" at bounding box center [323, 588] width 50 height 20
click at [319, 491] on div "Undo" at bounding box center [323, 588] width 50 height 20
click at [318, 491] on div "Undo" at bounding box center [323, 588] width 50 height 20
click at [319, 491] on div "Undo" at bounding box center [319, 588] width 57 height 34
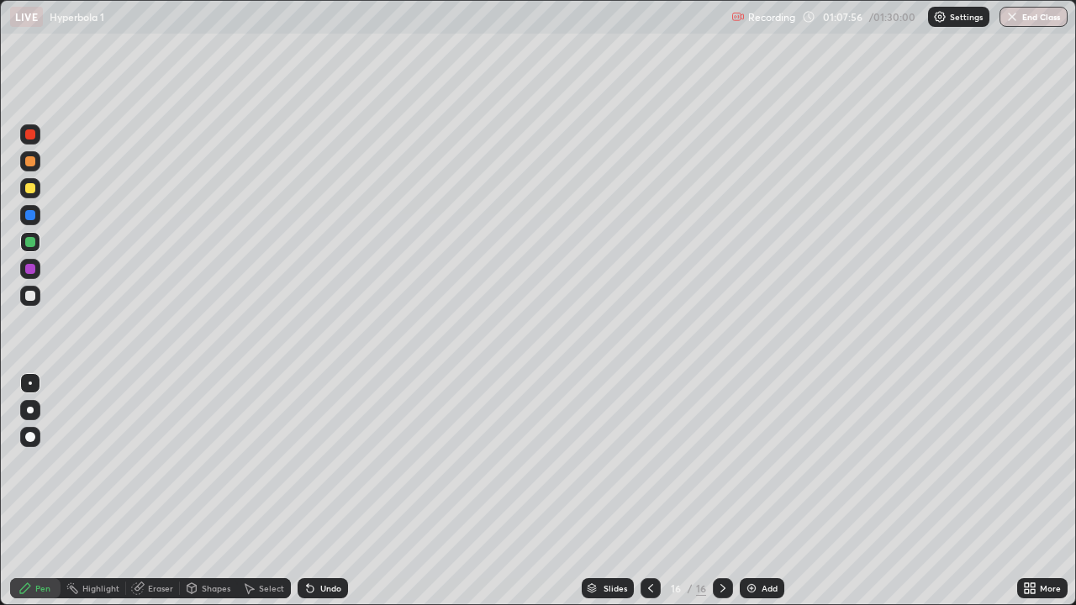
click at [317, 491] on div "Undo" at bounding box center [319, 588] width 57 height 34
click at [313, 491] on div "Undo" at bounding box center [319, 588] width 57 height 34
click at [305, 491] on div "Undo" at bounding box center [323, 588] width 50 height 20
click at [30, 159] on div at bounding box center [30, 161] width 10 height 10
click at [756, 491] on img at bounding box center [751, 588] width 13 height 13
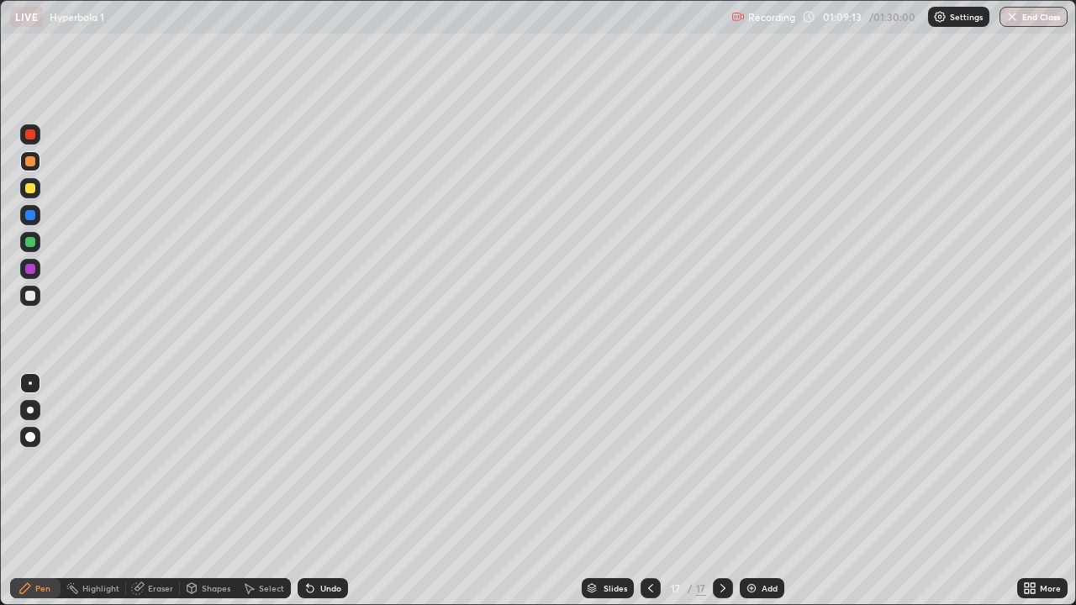
click at [27, 300] on div at bounding box center [30, 296] width 10 height 10
click at [327, 491] on div "Undo" at bounding box center [330, 588] width 21 height 8
click at [329, 491] on div "Undo" at bounding box center [330, 588] width 21 height 8
click at [33, 188] on div at bounding box center [30, 188] width 10 height 10
click at [329, 491] on div "Undo" at bounding box center [330, 588] width 21 height 8
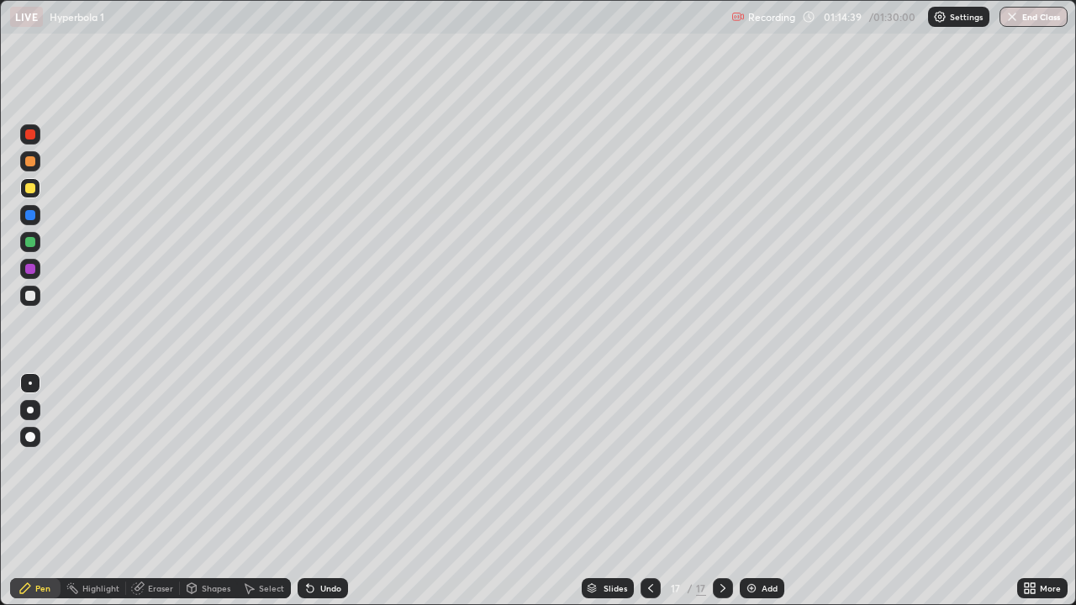
click at [29, 291] on div at bounding box center [30, 296] width 10 height 10
click at [324, 491] on div "Undo" at bounding box center [330, 588] width 21 height 8
click at [166, 491] on div "Eraser" at bounding box center [160, 588] width 25 height 8
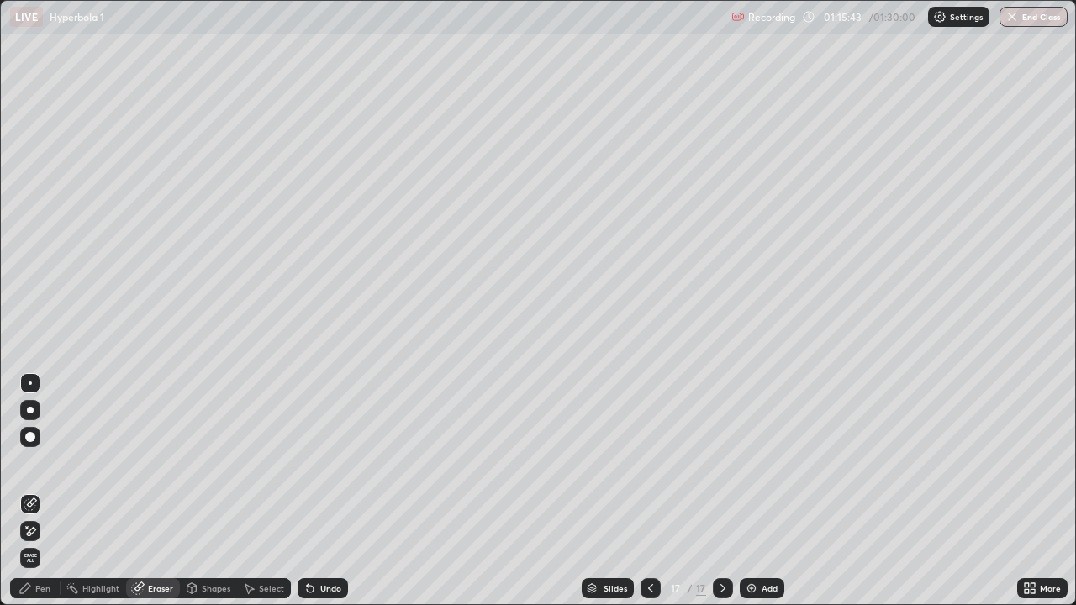
click at [38, 491] on div "Pen" at bounding box center [42, 588] width 15 height 8
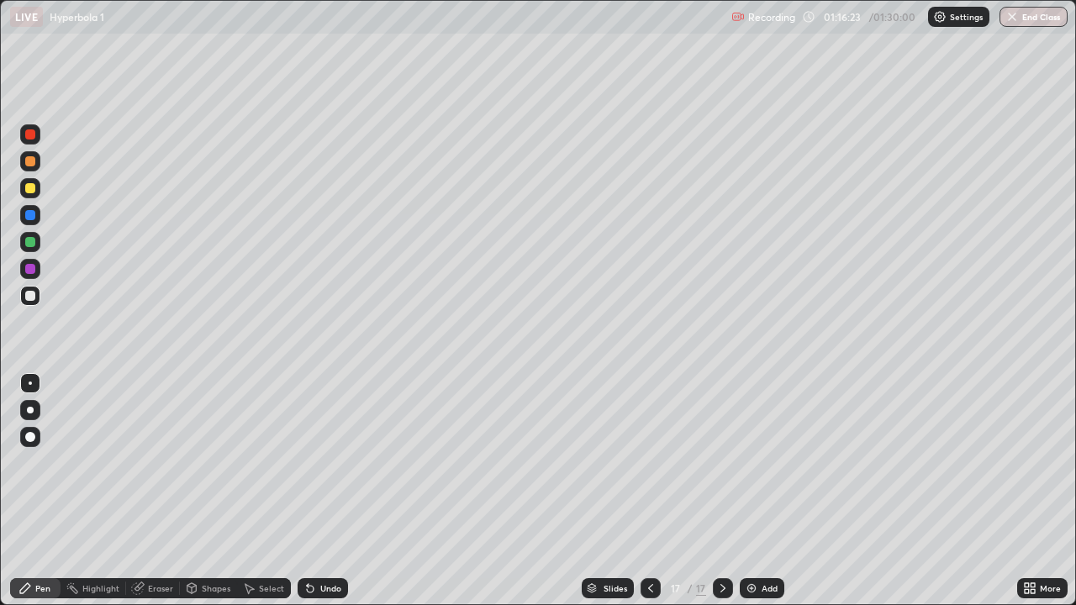
click at [28, 240] on div at bounding box center [30, 242] width 10 height 10
click at [742, 491] on div "Add" at bounding box center [762, 588] width 45 height 20
click at [31, 293] on div at bounding box center [30, 296] width 10 height 10
click at [30, 188] on div at bounding box center [30, 188] width 10 height 10
click at [648, 491] on icon at bounding box center [650, 588] width 5 height 8
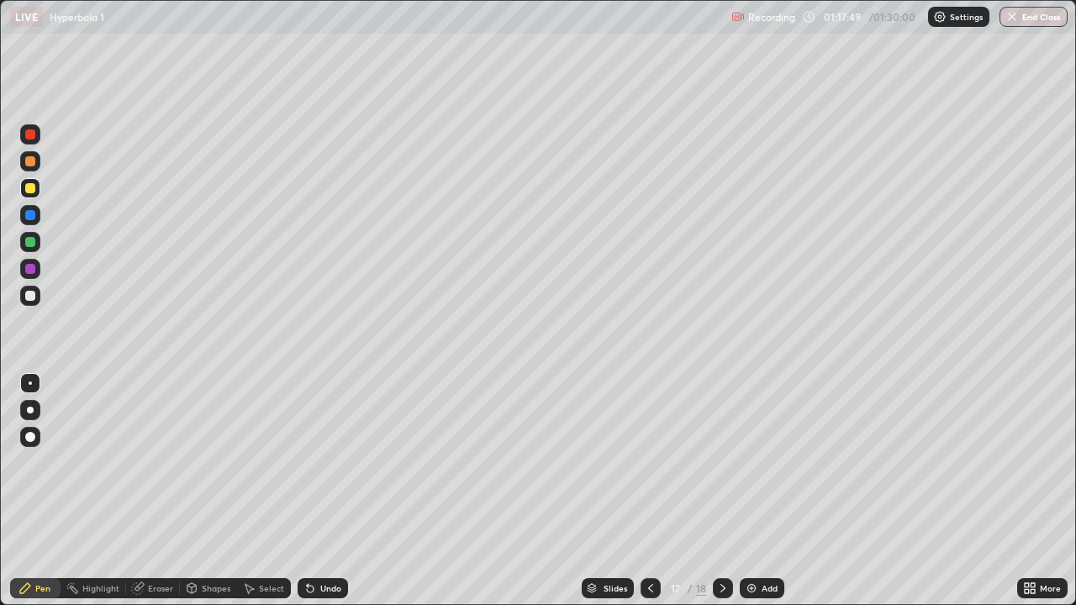
click at [721, 491] on icon at bounding box center [722, 588] width 13 height 13
click at [747, 491] on img at bounding box center [751, 588] width 13 height 13
click at [34, 160] on div at bounding box center [30, 161] width 10 height 10
click at [30, 240] on div at bounding box center [30, 242] width 10 height 10
click at [30, 192] on div at bounding box center [30, 188] width 10 height 10
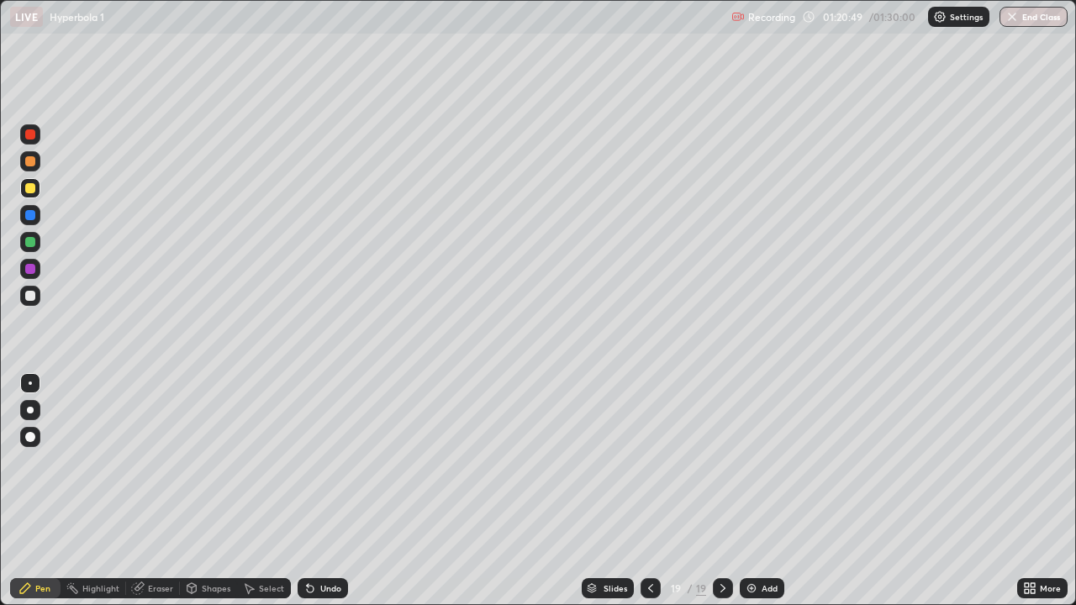
click at [30, 295] on div at bounding box center [30, 296] width 10 height 10
click at [766, 491] on div "Add" at bounding box center [769, 588] width 16 height 8
click at [329, 491] on div "Undo" at bounding box center [330, 588] width 21 height 8
click at [29, 244] on div at bounding box center [30, 242] width 10 height 10
click at [31, 245] on div at bounding box center [30, 242] width 10 height 10
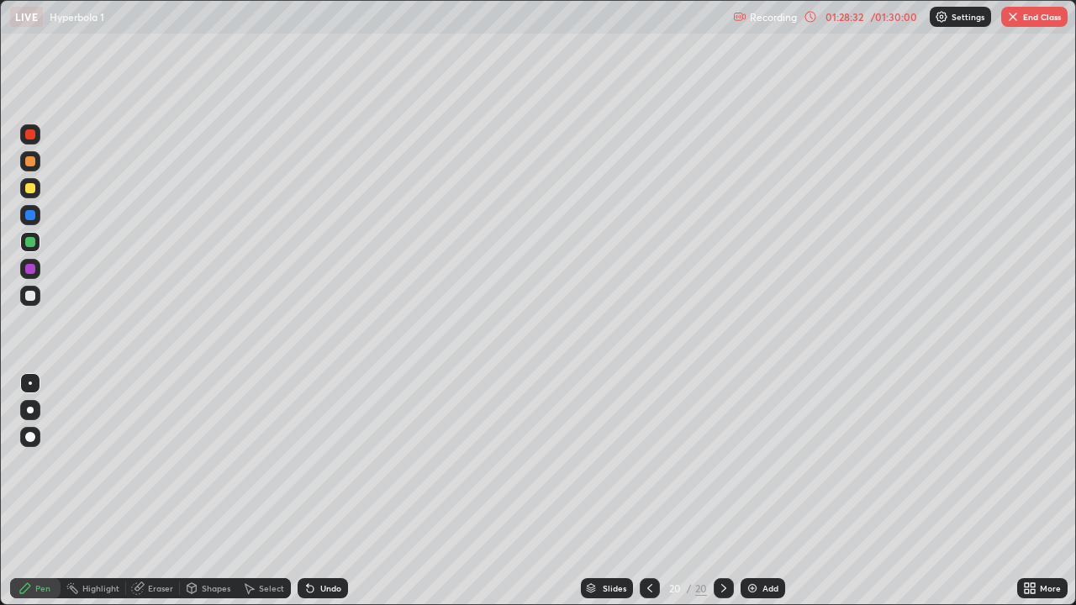
click at [29, 162] on div at bounding box center [30, 161] width 10 height 10
click at [852, 19] on div "01:28:48" at bounding box center [843, 17] width 47 height 10
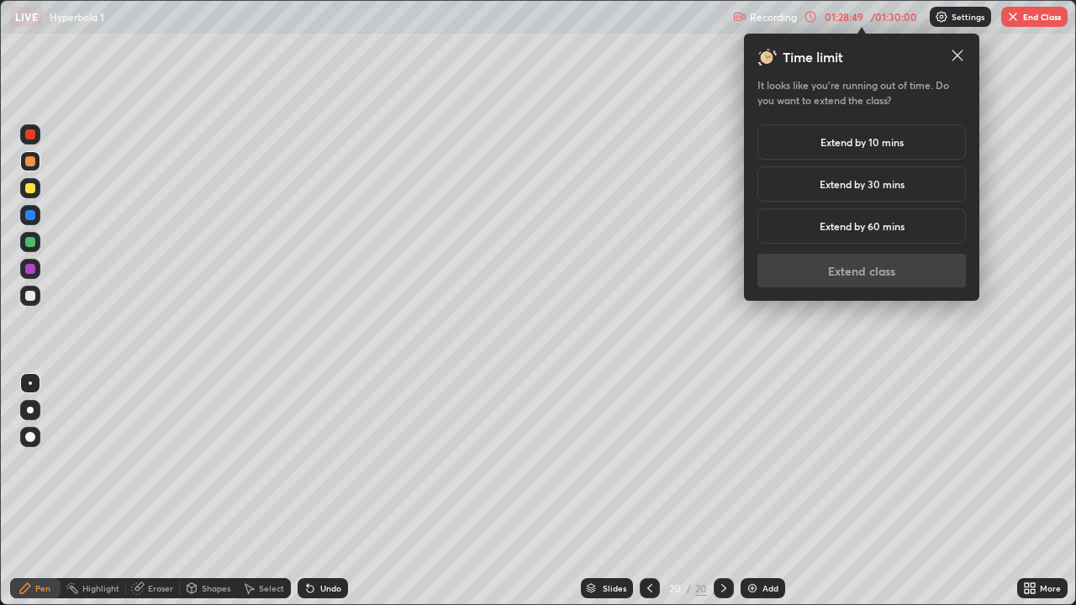
click at [852, 147] on h5 "Extend by 10 mins" at bounding box center [861, 141] width 83 height 15
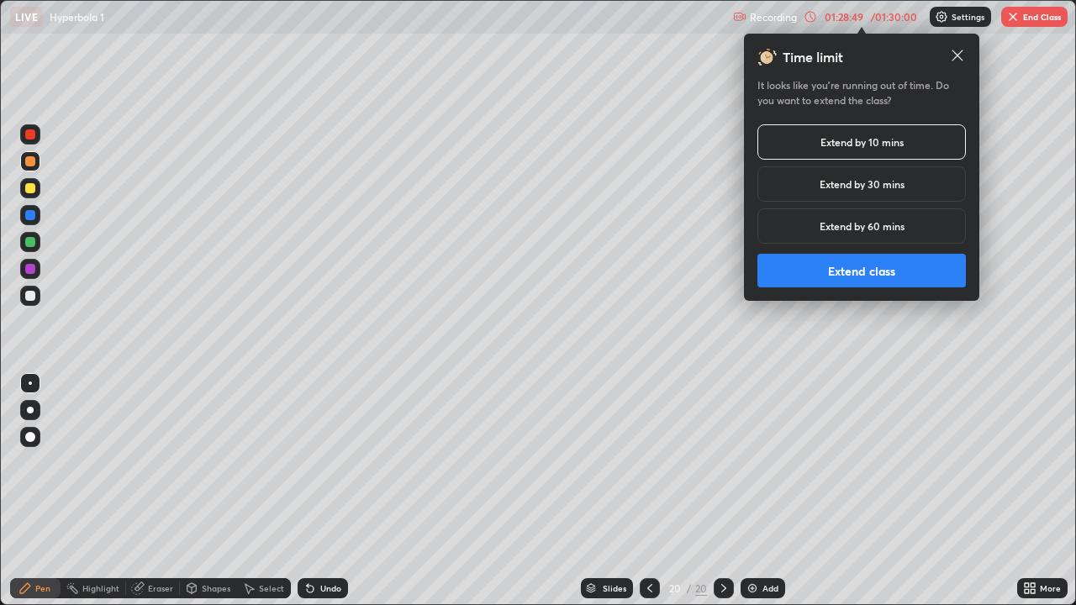
click at [851, 275] on button "Extend class" at bounding box center [861, 271] width 208 height 34
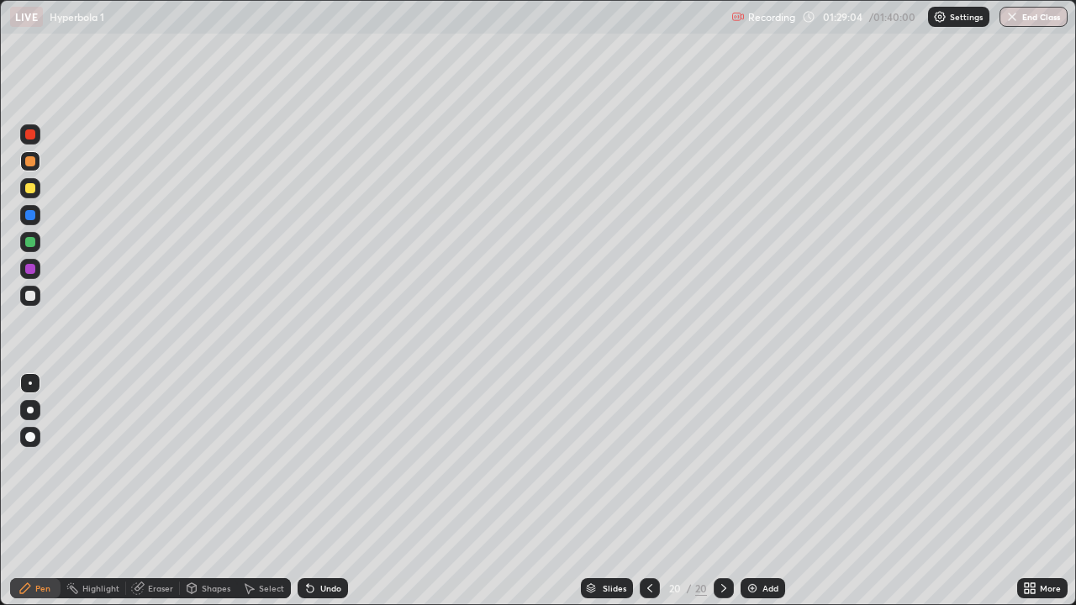
click at [162, 491] on div "Eraser" at bounding box center [160, 588] width 25 height 8
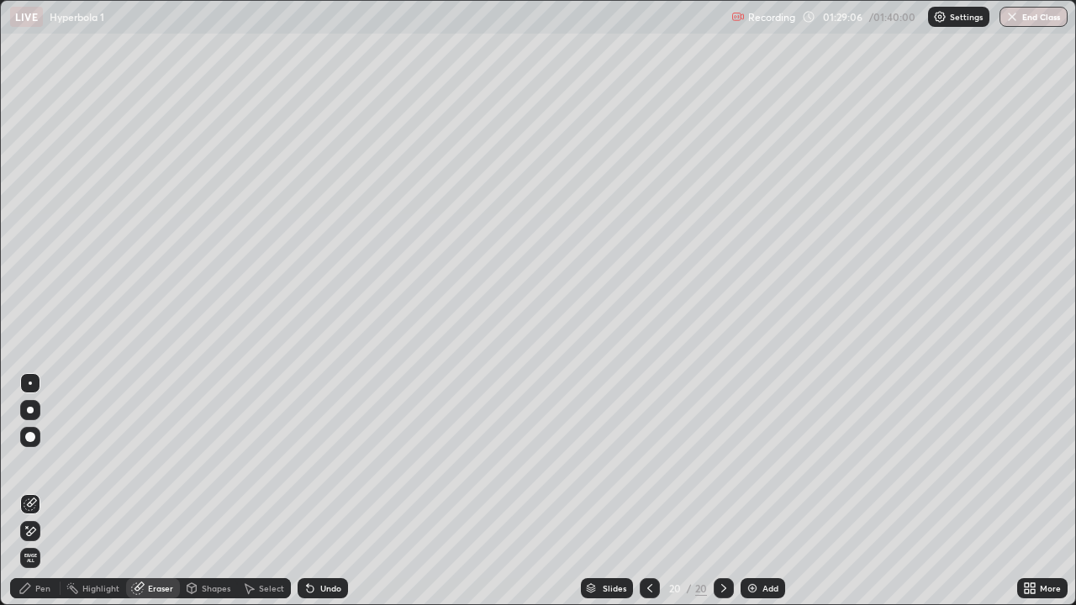
click at [38, 491] on div "Pen" at bounding box center [42, 588] width 15 height 8
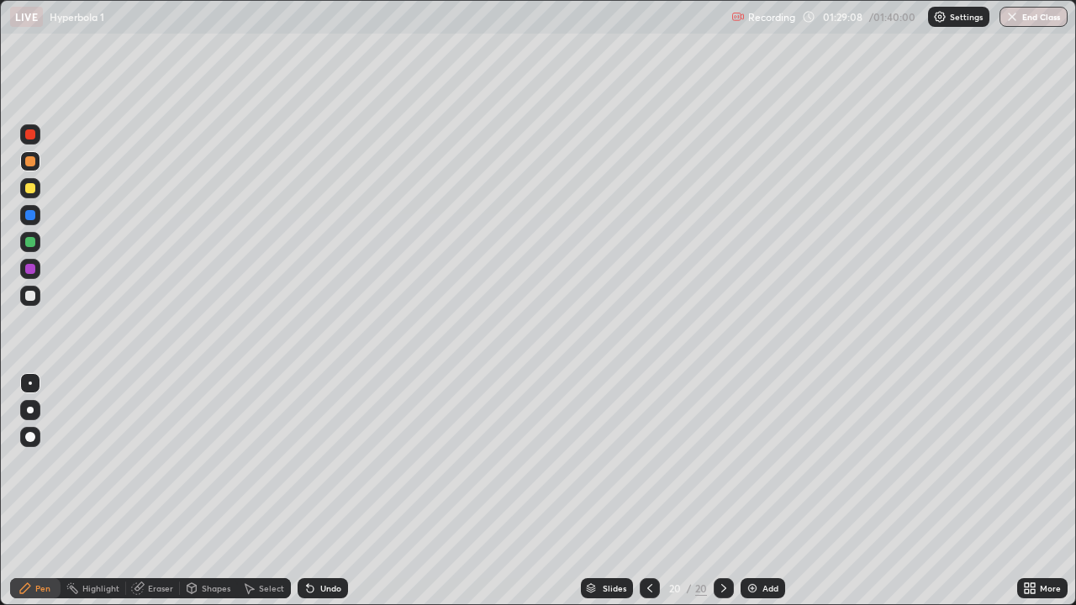
click at [31, 270] on div at bounding box center [30, 269] width 10 height 10
click at [30, 194] on div at bounding box center [30, 188] width 20 height 20
click at [260, 491] on div "Select" at bounding box center [264, 588] width 54 height 20
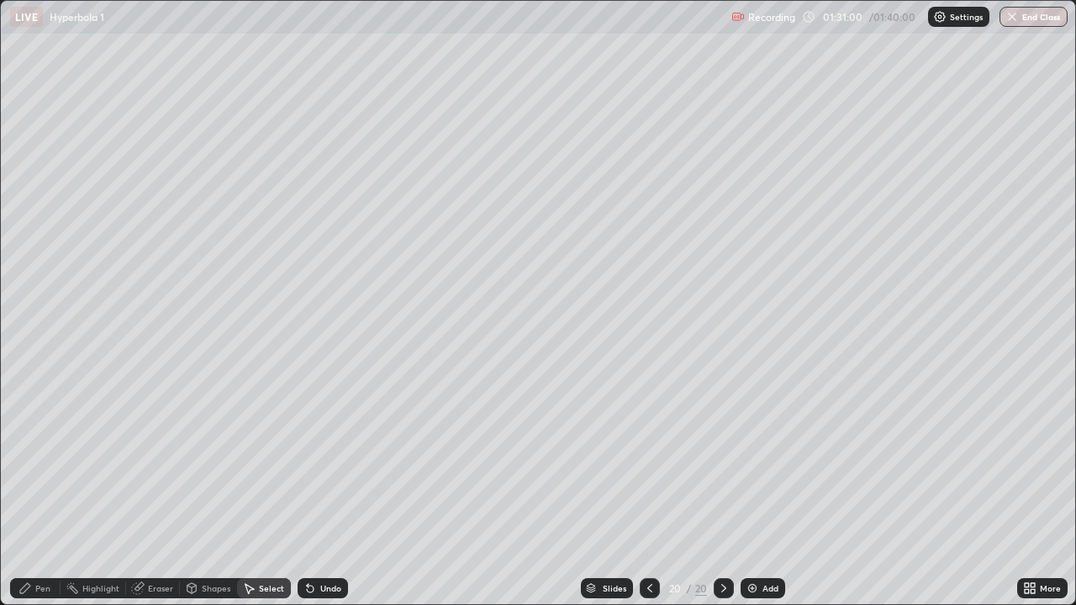
click at [49, 491] on div "Pen" at bounding box center [35, 588] width 50 height 20
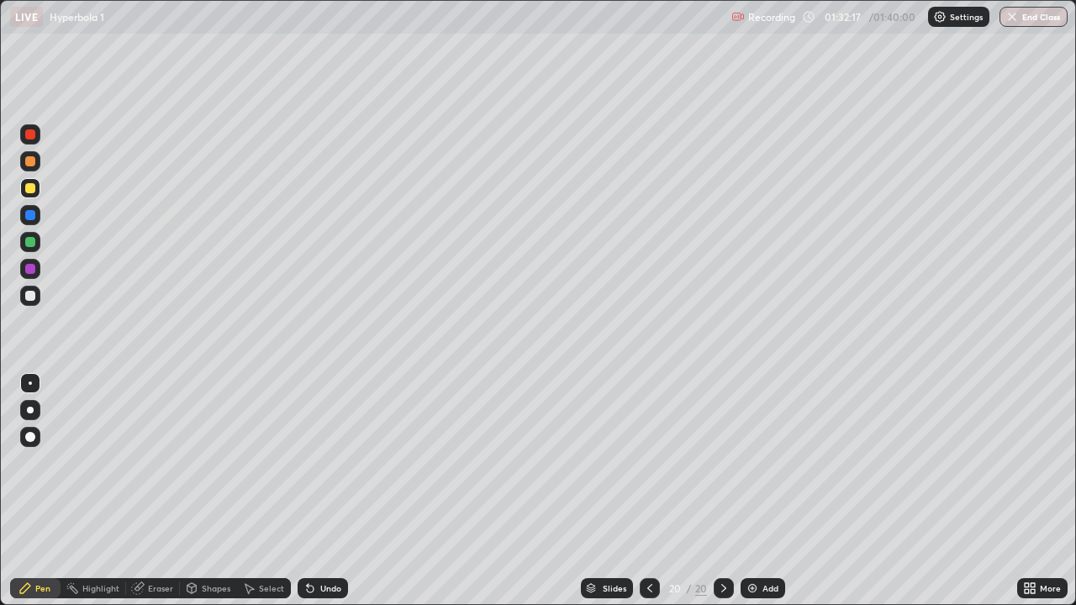
click at [266, 491] on div "Select" at bounding box center [271, 588] width 25 height 8
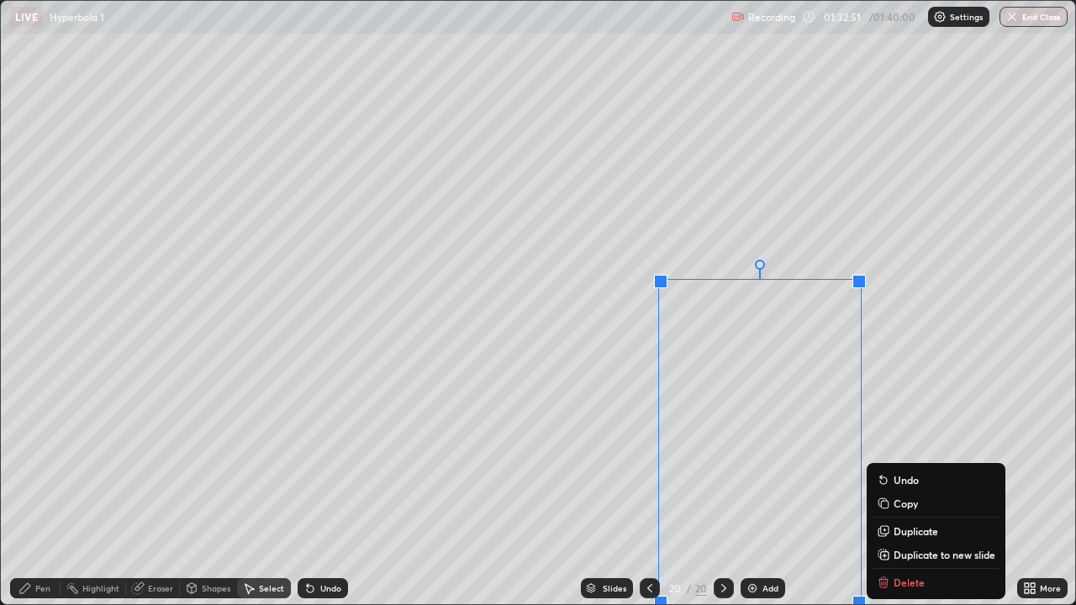
click at [824, 491] on div "0 ° Undo Copy Duplicate Duplicate to new slide Delete" at bounding box center [538, 302] width 1074 height 603
click at [910, 489] on button "Undo" at bounding box center [935, 480] width 125 height 20
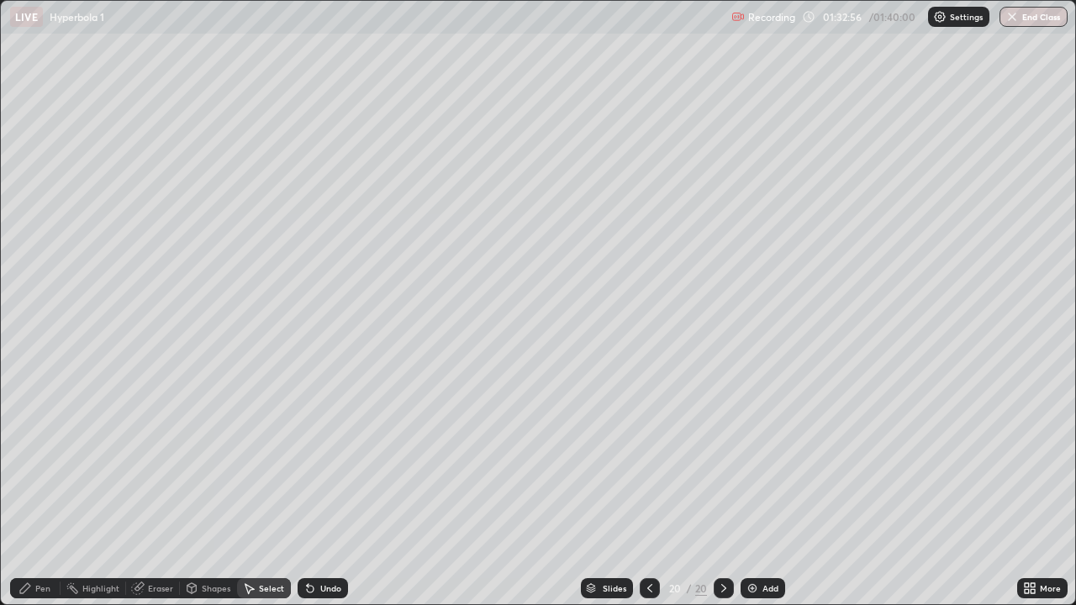
click at [38, 491] on div "Pen" at bounding box center [42, 588] width 15 height 8
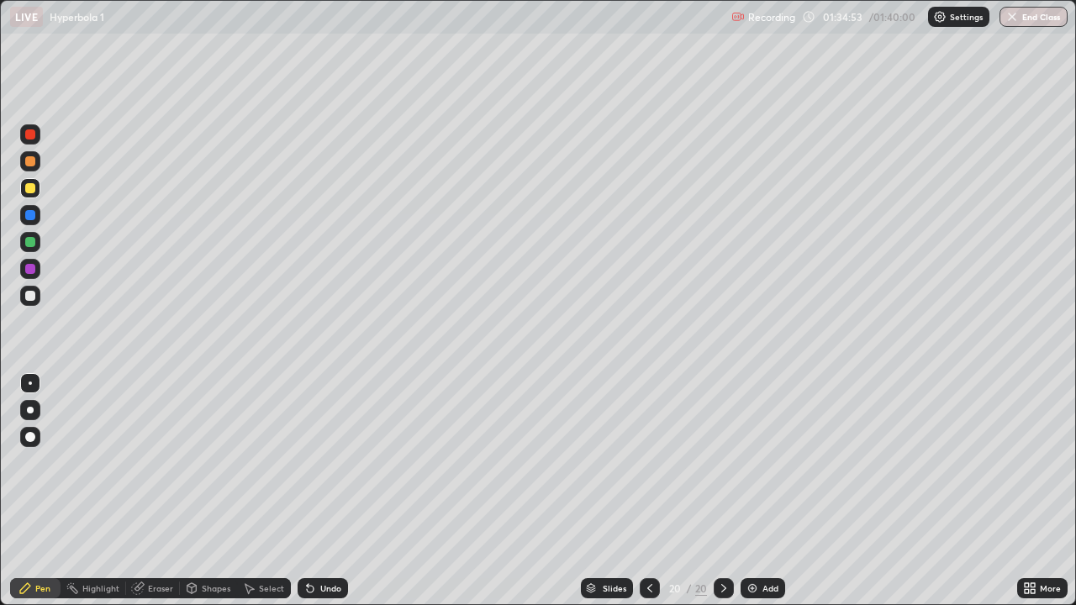
click at [759, 491] on div "Add" at bounding box center [762, 588] width 45 height 20
click at [28, 244] on div at bounding box center [30, 242] width 10 height 10
click at [33, 299] on div at bounding box center [30, 296] width 10 height 10
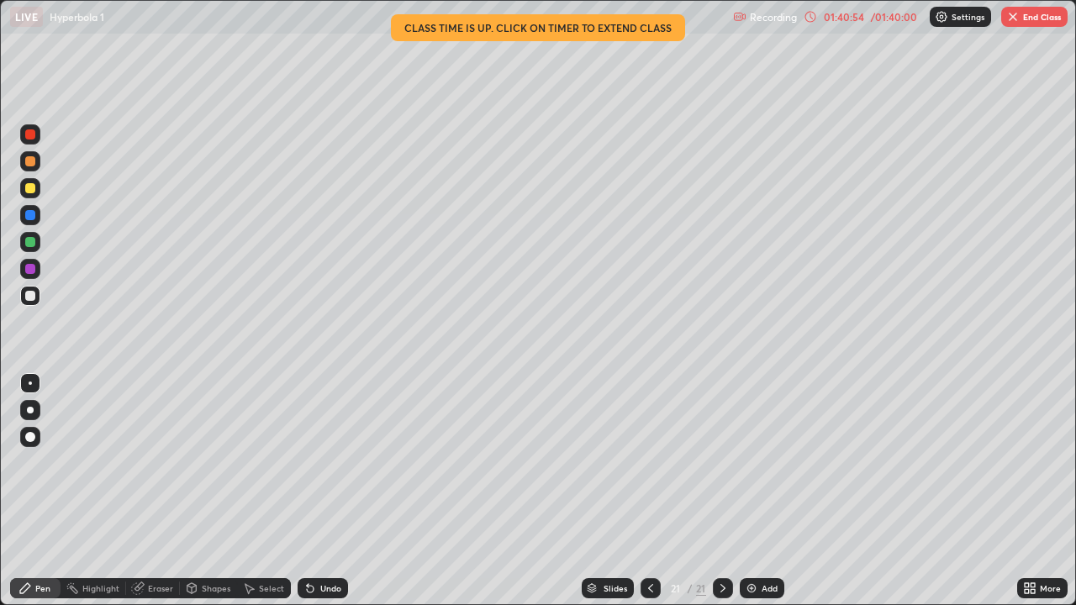
click at [1033, 19] on button "End Class" at bounding box center [1034, 17] width 66 height 20
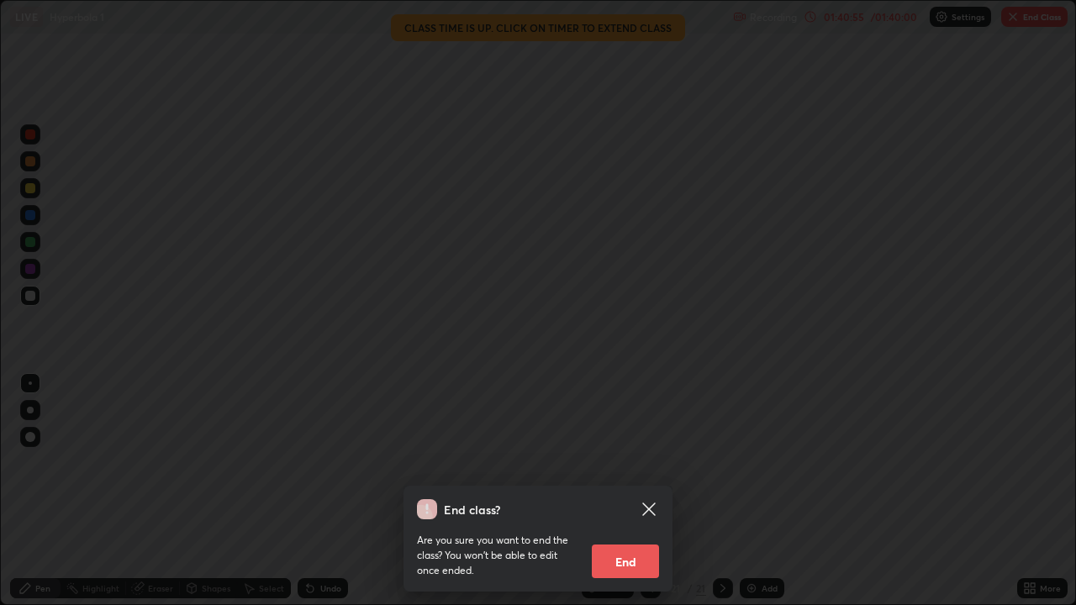
click at [641, 491] on button "End" at bounding box center [625, 562] width 67 height 34
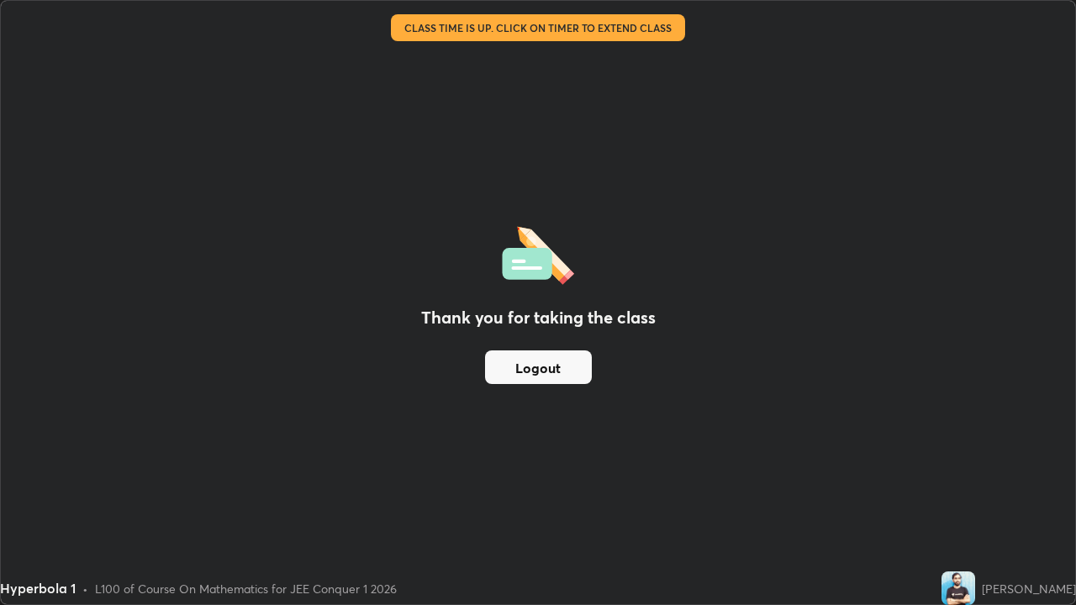
click at [587, 367] on button "Logout" at bounding box center [538, 367] width 107 height 34
